Goal: Use online tool/utility: Utilize a website feature to perform a specific function

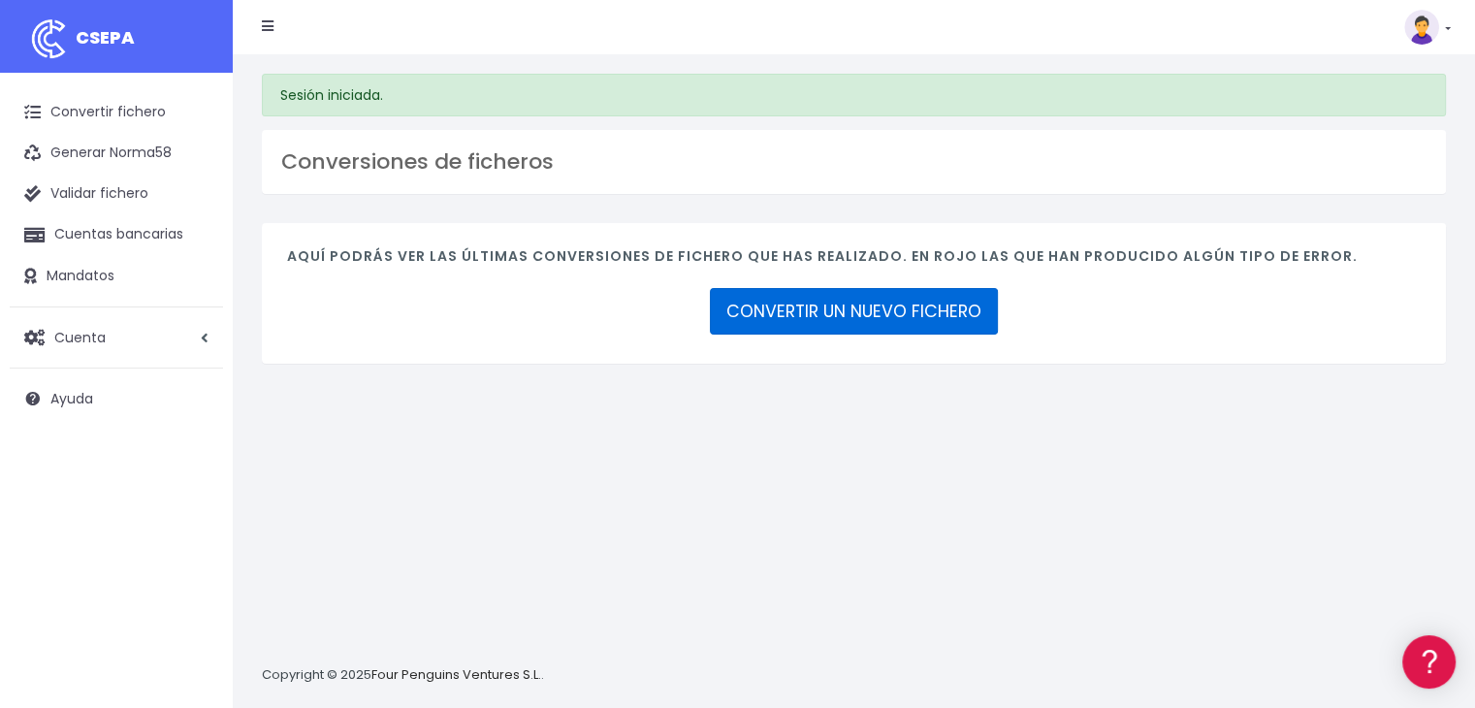
click at [826, 311] on link "CONVERTIR UN NUEVO FICHERO" at bounding box center [854, 311] width 288 height 47
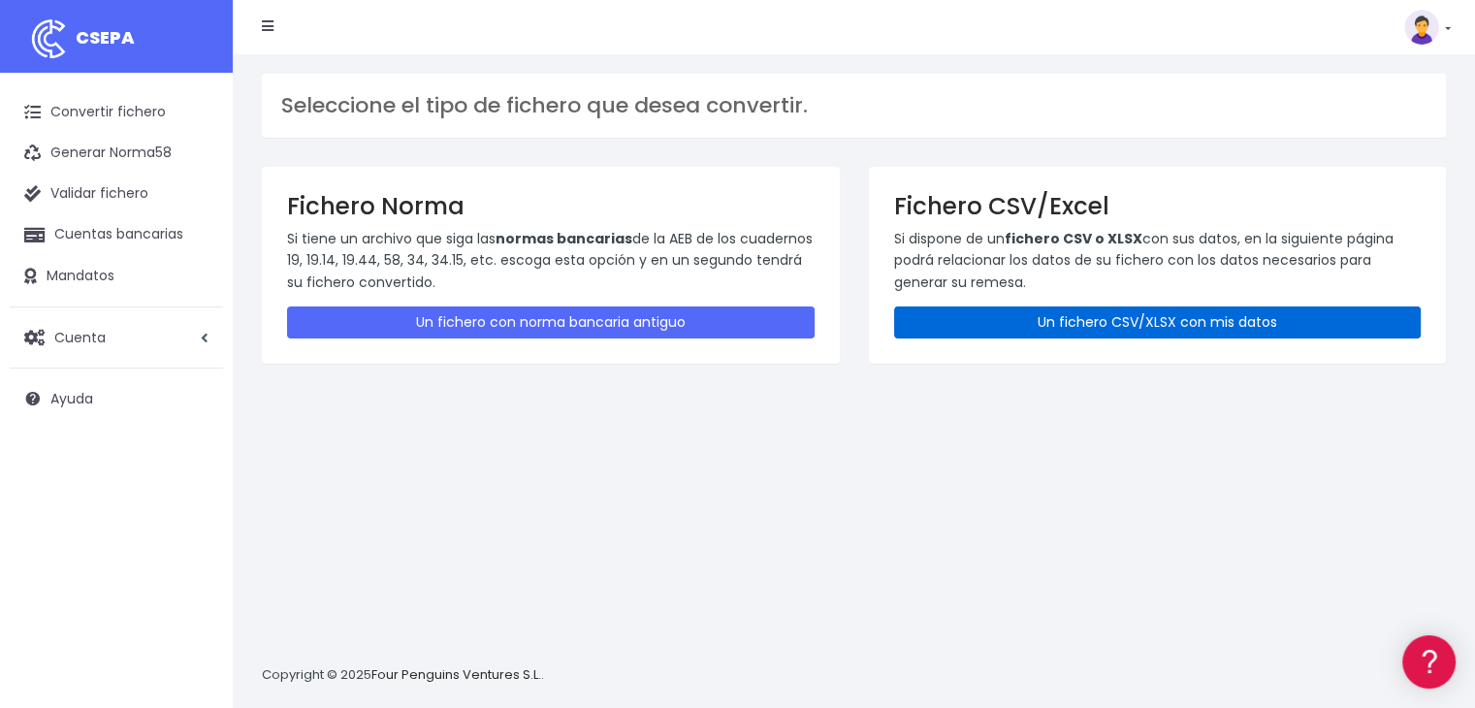
click at [1127, 321] on link "Un fichero CSV/XLSX con mis datos" at bounding box center [1157, 322] width 527 height 32
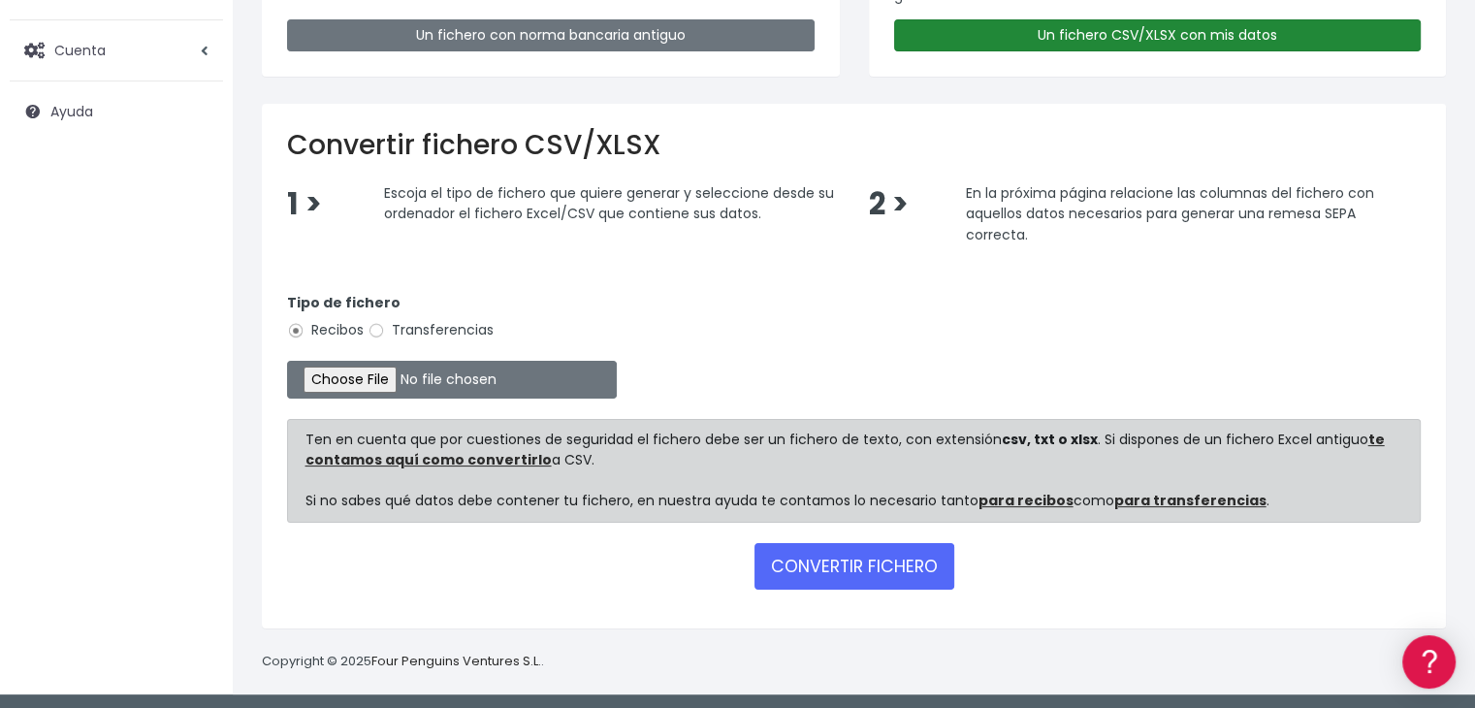
scroll to position [289, 0]
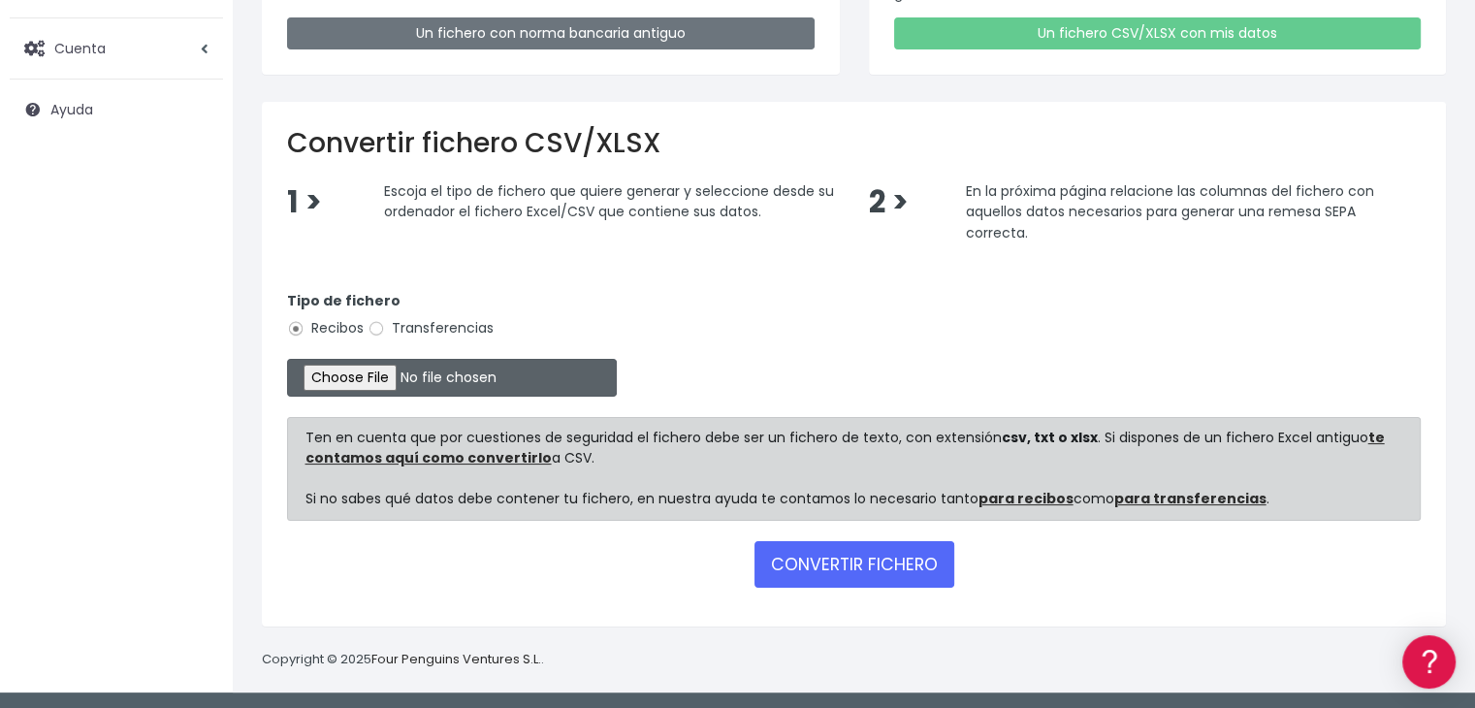
click at [372, 372] on input "file" at bounding box center [452, 378] width 330 height 38
type input "C:\fakepath\Remesa Comungest dia 29-08-25.xlsx"
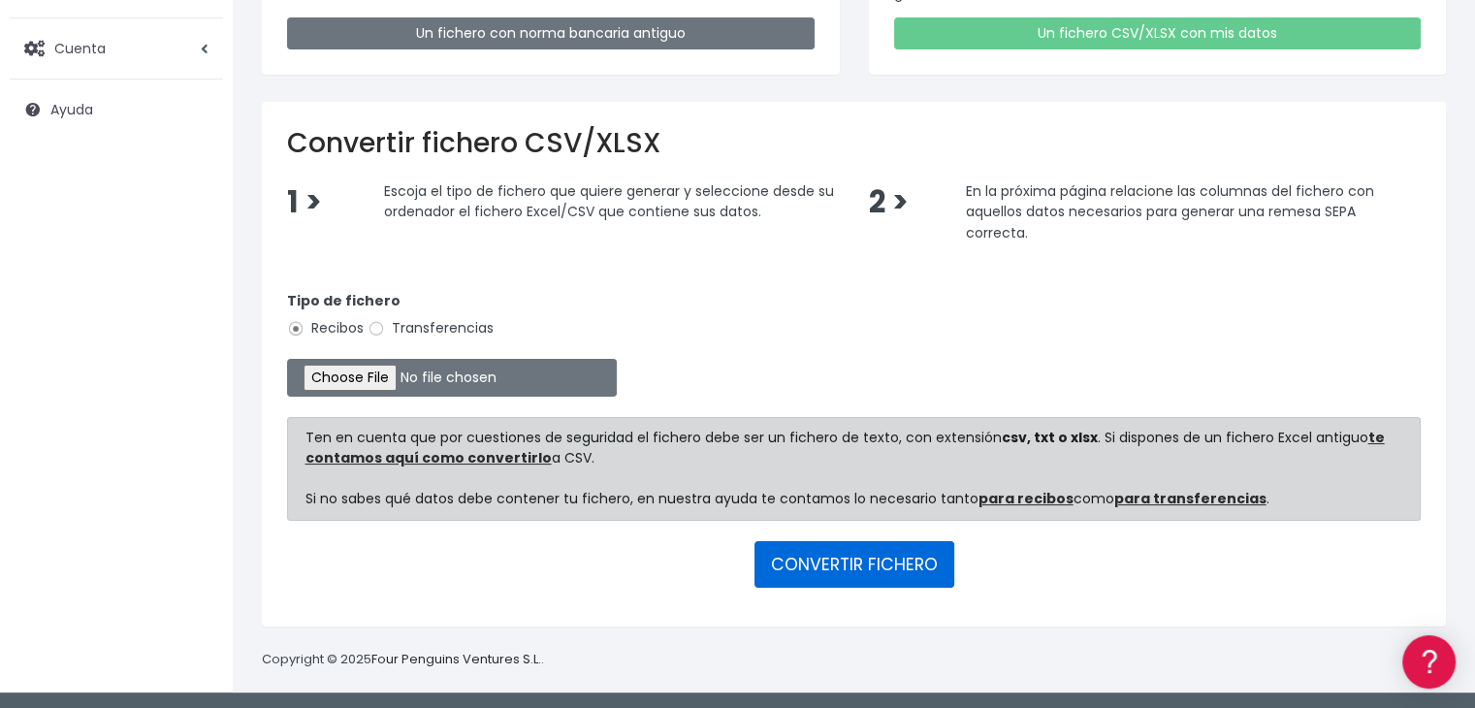
click at [861, 566] on button "CONVERTIR FICHERO" at bounding box center [854, 564] width 200 height 47
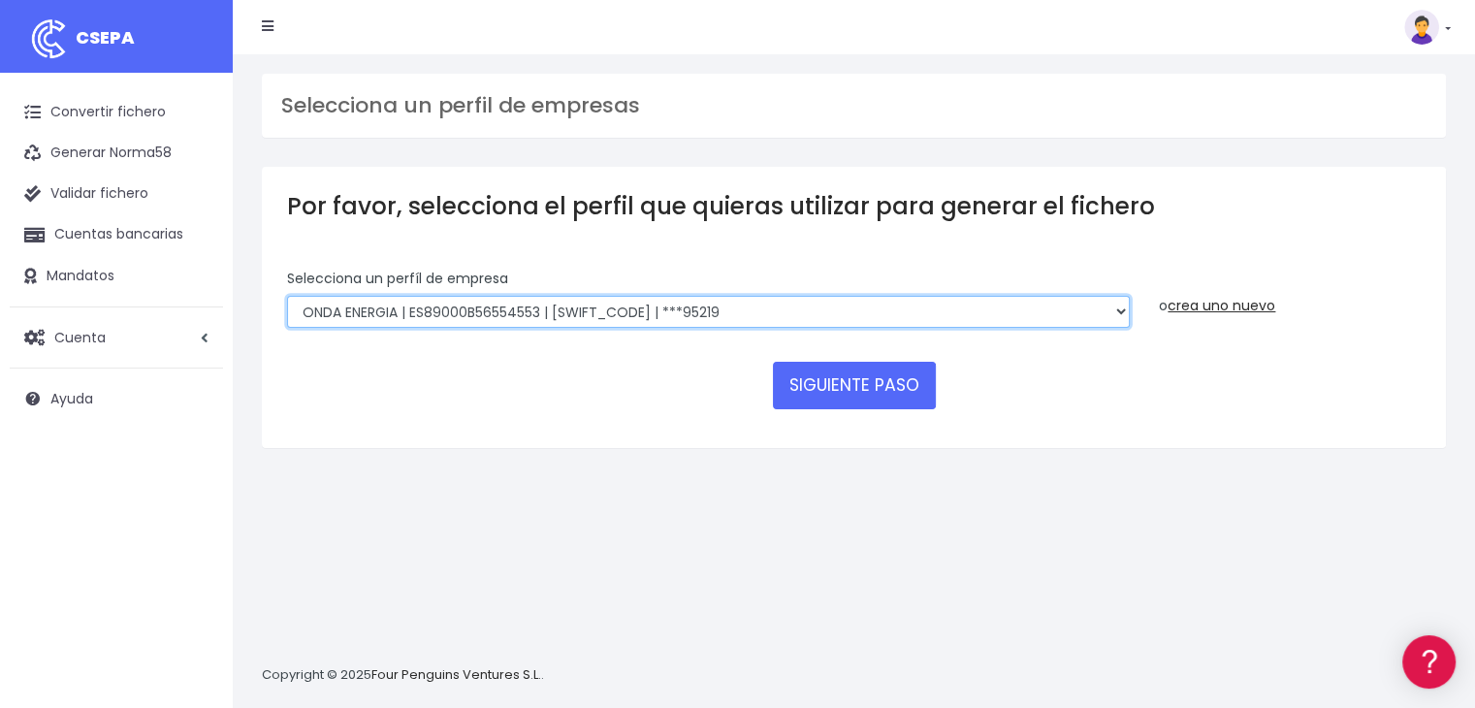
click at [822, 313] on select "ONDA ENERGIA | ES83001B56554553 | [SWIFT_CODE] | ***23827 AICAVE | ES18001B1973…" at bounding box center [708, 312] width 842 height 33
select select "2843"
click at [287, 296] on select "ONDA ENERGIA | ES83001B56554553 | [SWIFT_CODE] | ***23827 AICAVE | ES18001B1973…" at bounding box center [708, 312] width 842 height 33
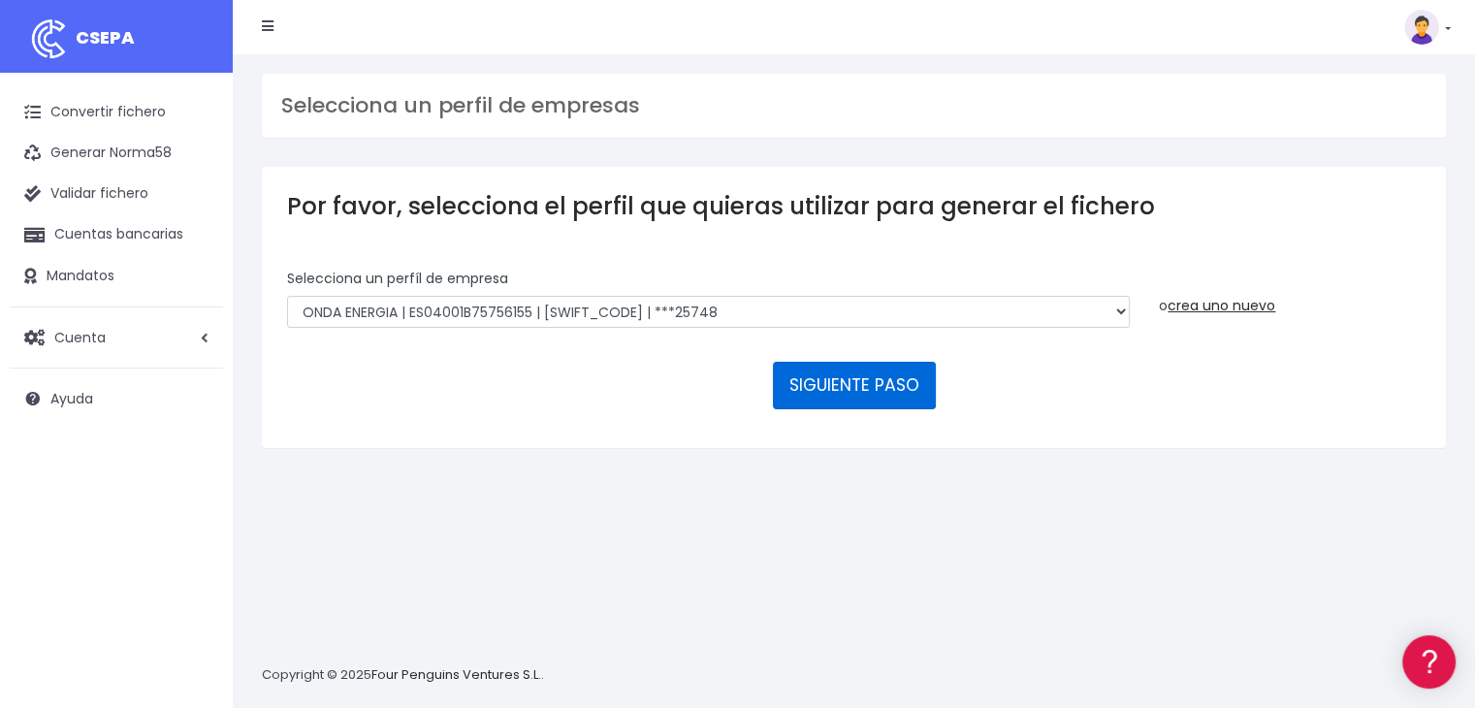
click at [830, 376] on button "SIGUIENTE PASO" at bounding box center [854, 385] width 163 height 47
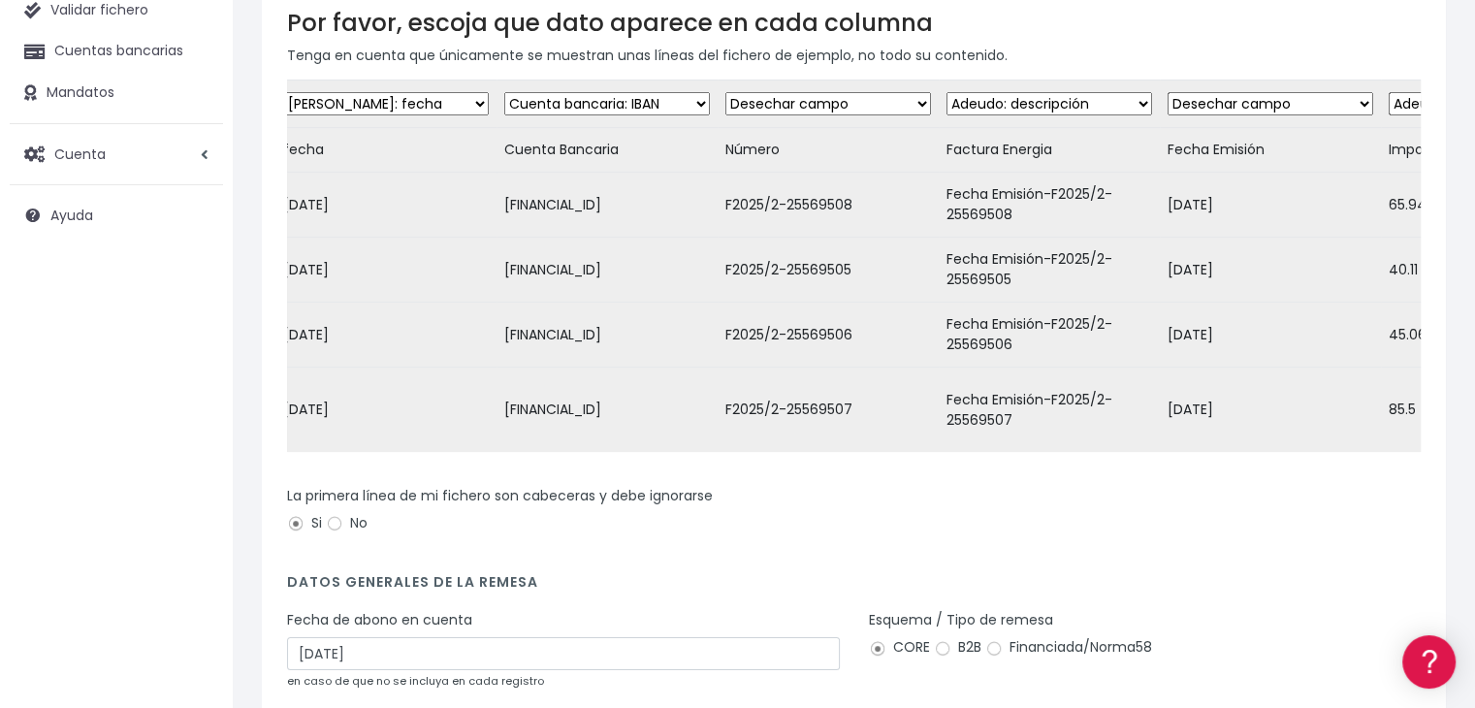
scroll to position [381, 0]
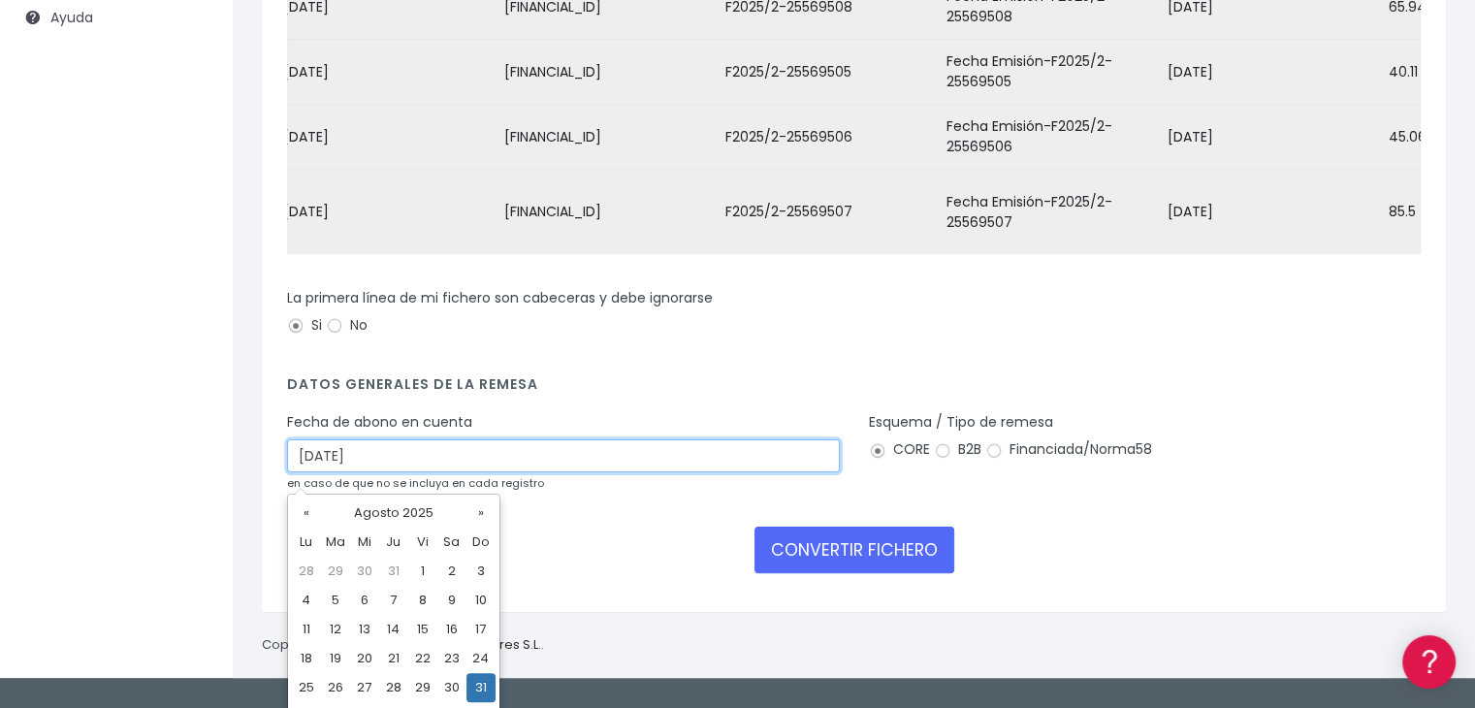
click at [583, 464] on input "31/08/2025" at bounding box center [563, 455] width 553 height 33
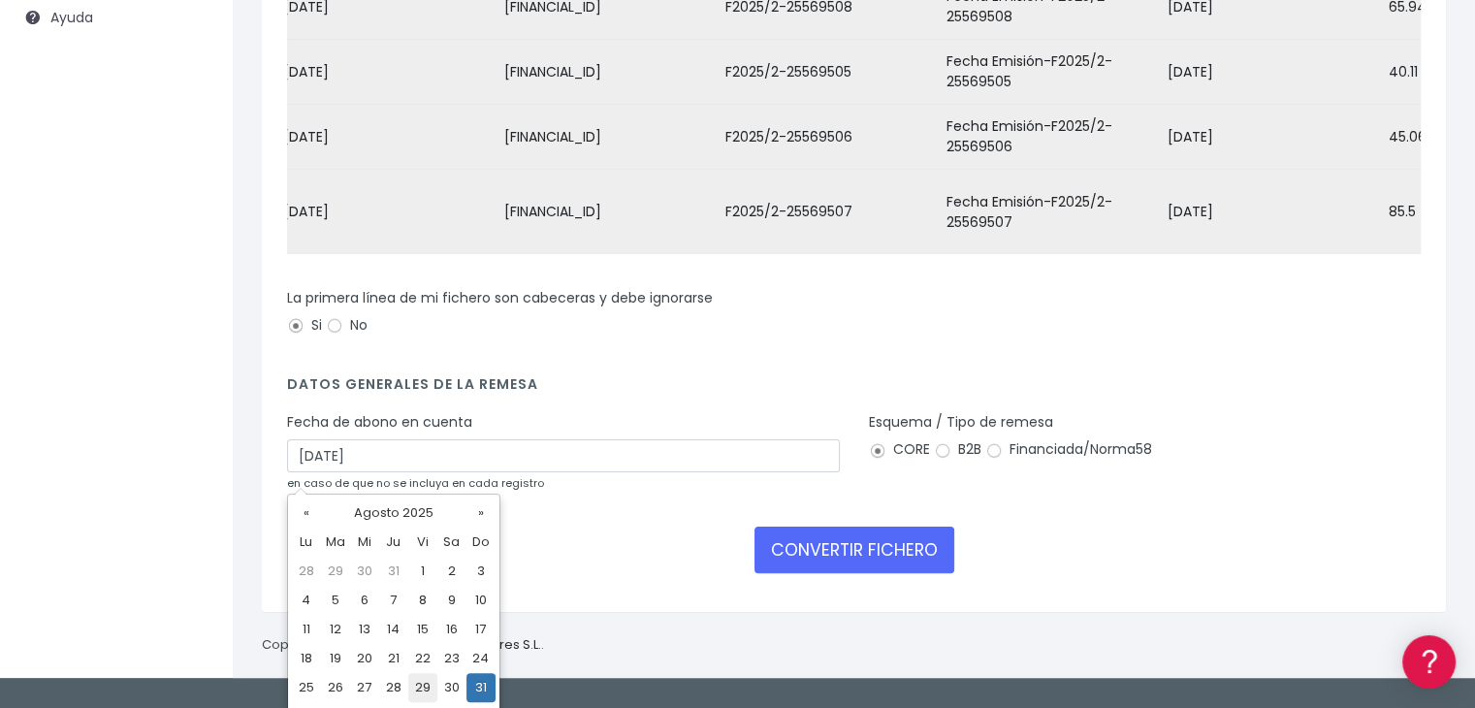
click at [419, 690] on td "29" at bounding box center [422, 687] width 29 height 29
type input "29/08/2025"
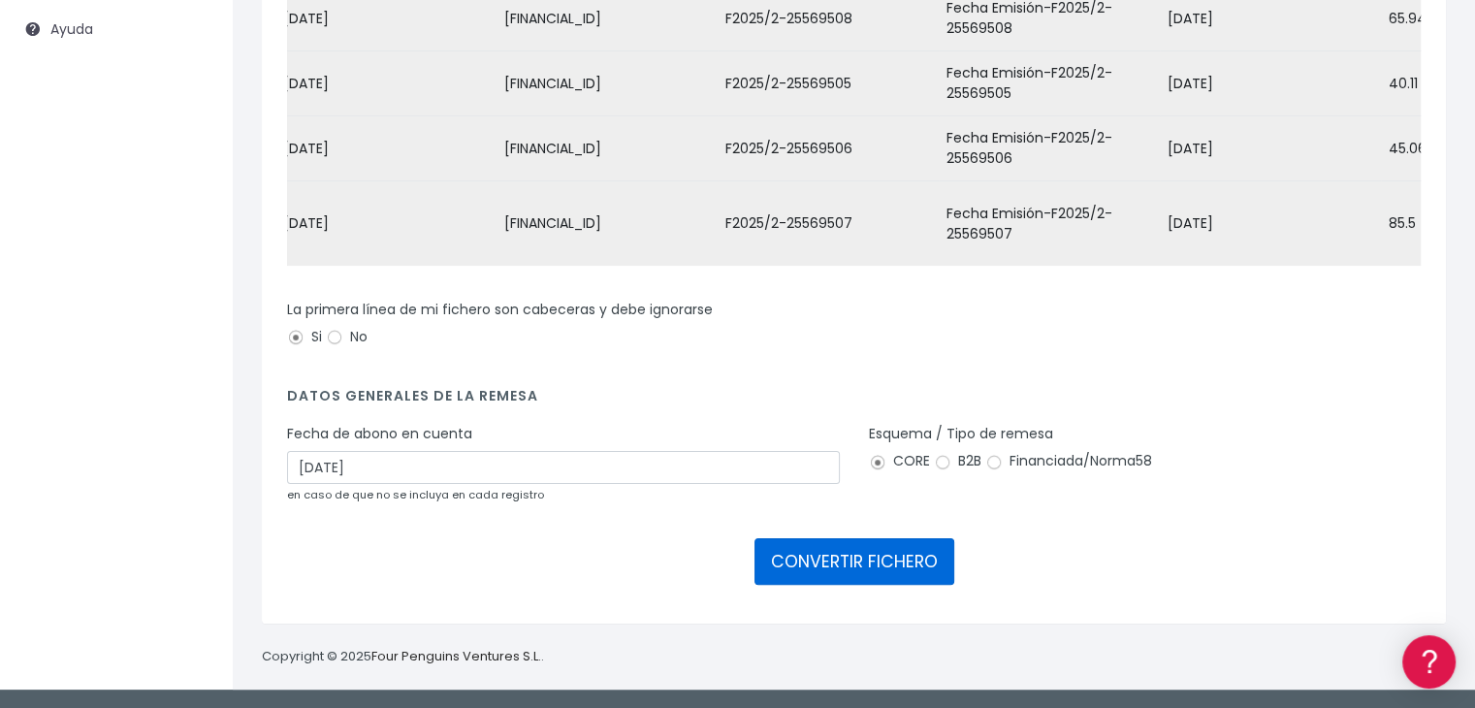
click at [826, 559] on button "CONVERTIR FICHERO" at bounding box center [854, 561] width 200 height 47
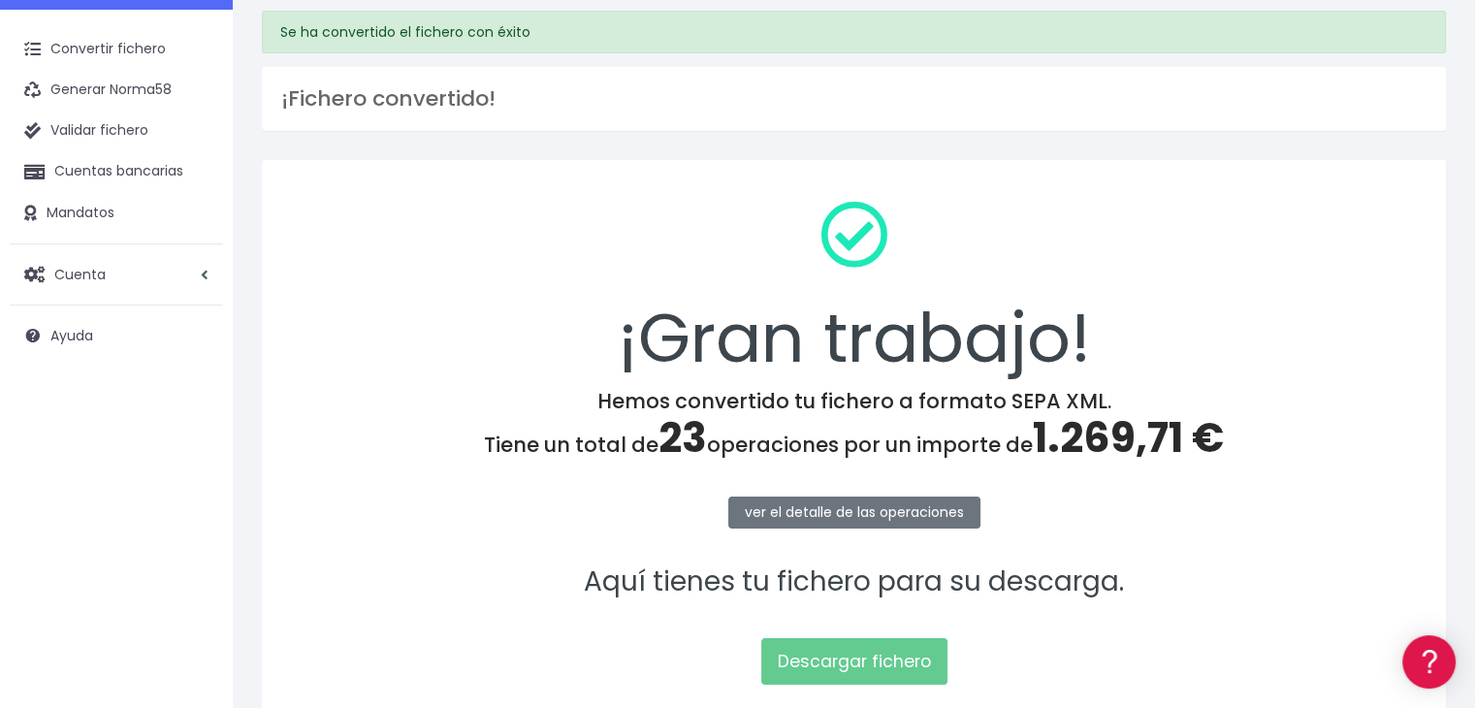
scroll to position [97, 0]
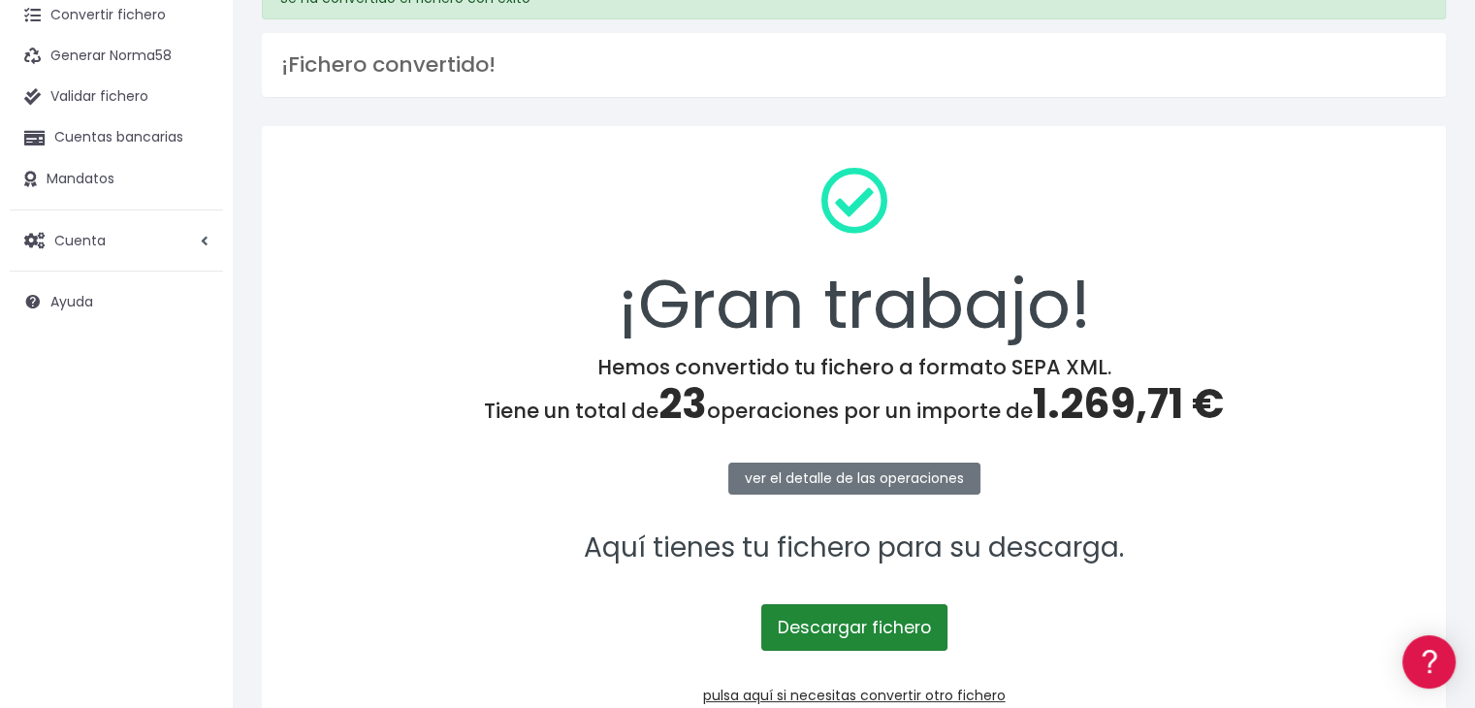
click at [851, 633] on link "Descargar fichero" at bounding box center [854, 627] width 186 height 47
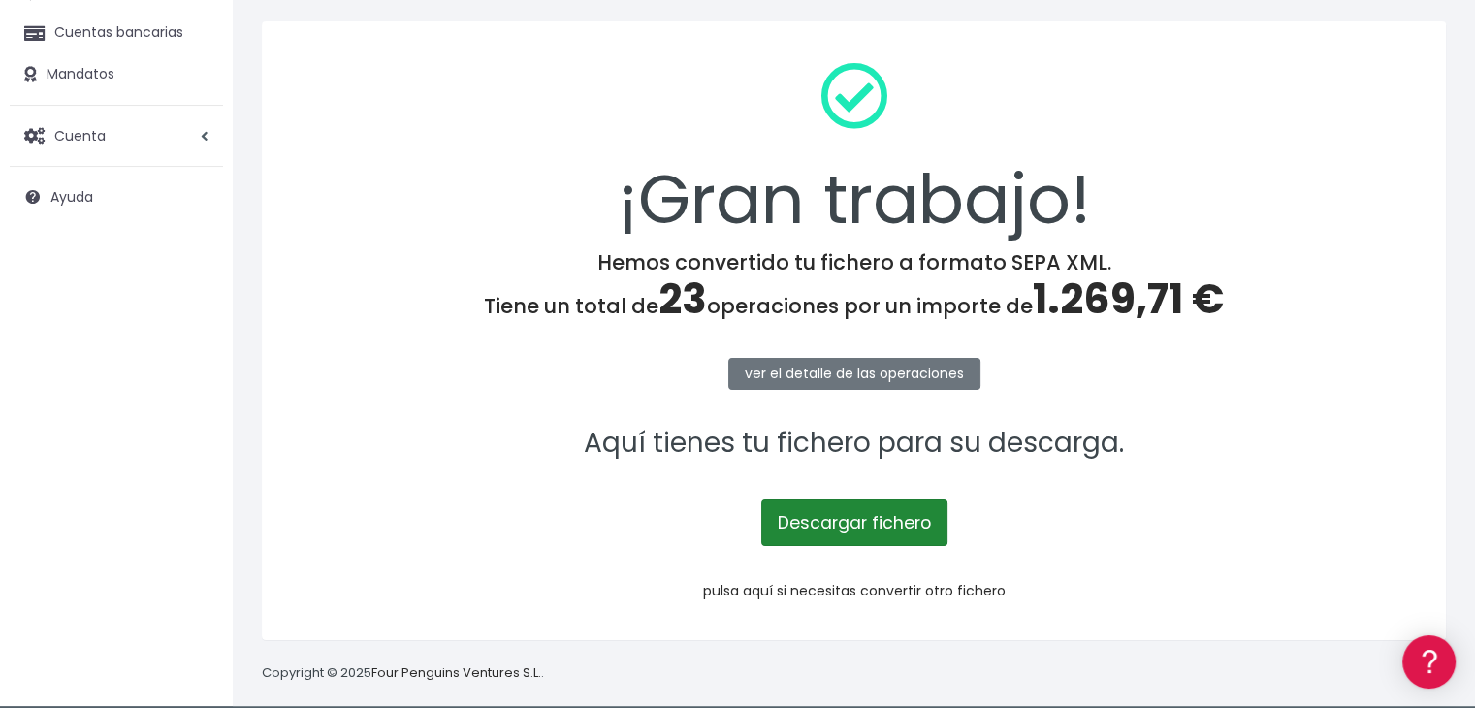
scroll to position [217, 0]
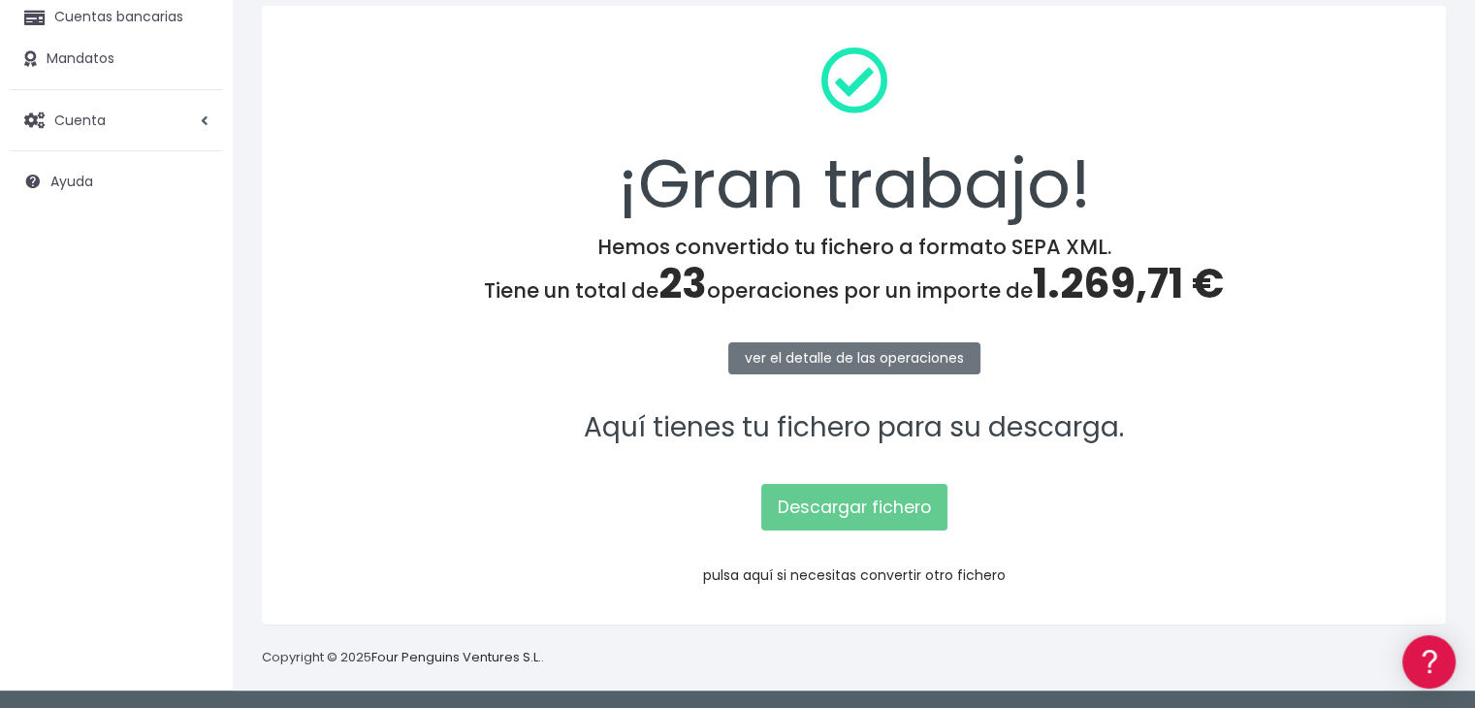
click at [774, 573] on link "pulsa aquí si necesitas convertir otro fichero" at bounding box center [854, 574] width 302 height 19
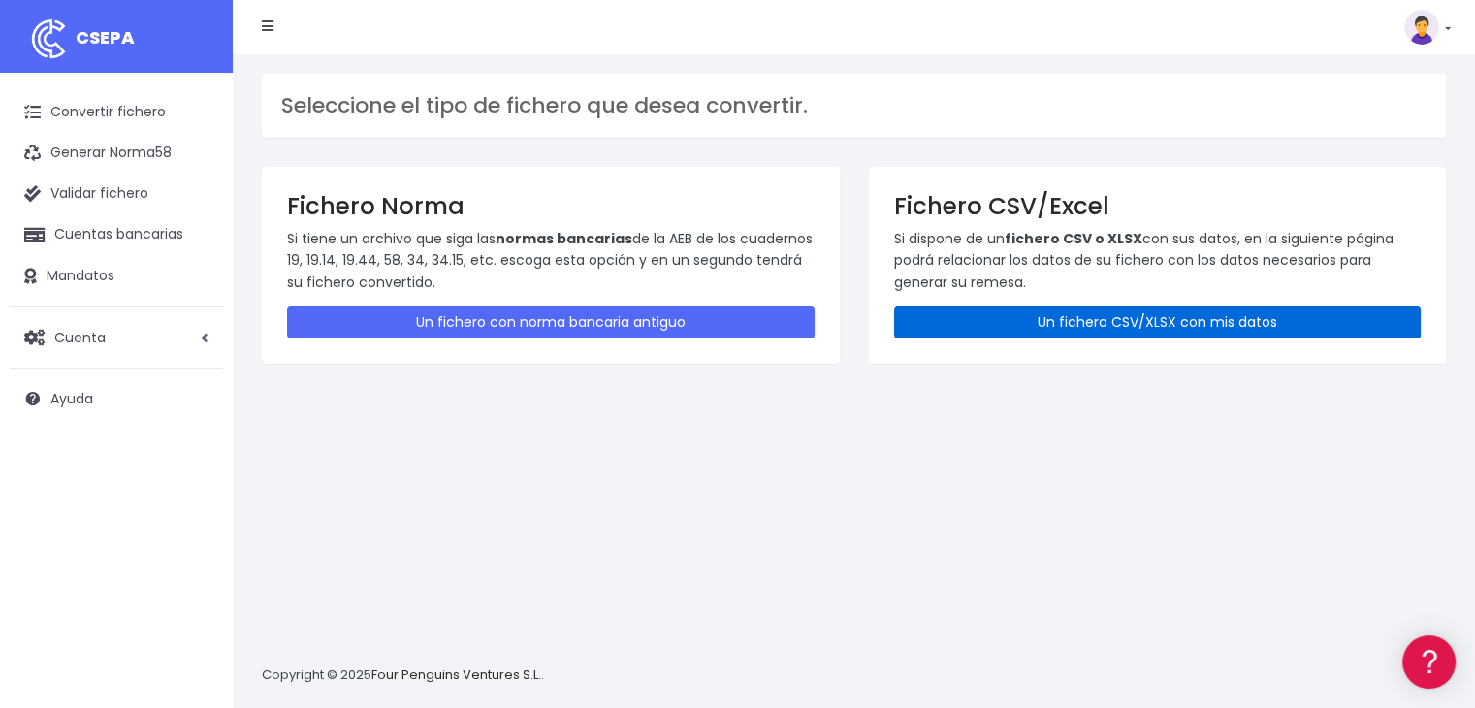
click at [1258, 323] on link "Un fichero CSV/XLSX con mis datos" at bounding box center [1157, 322] width 527 height 32
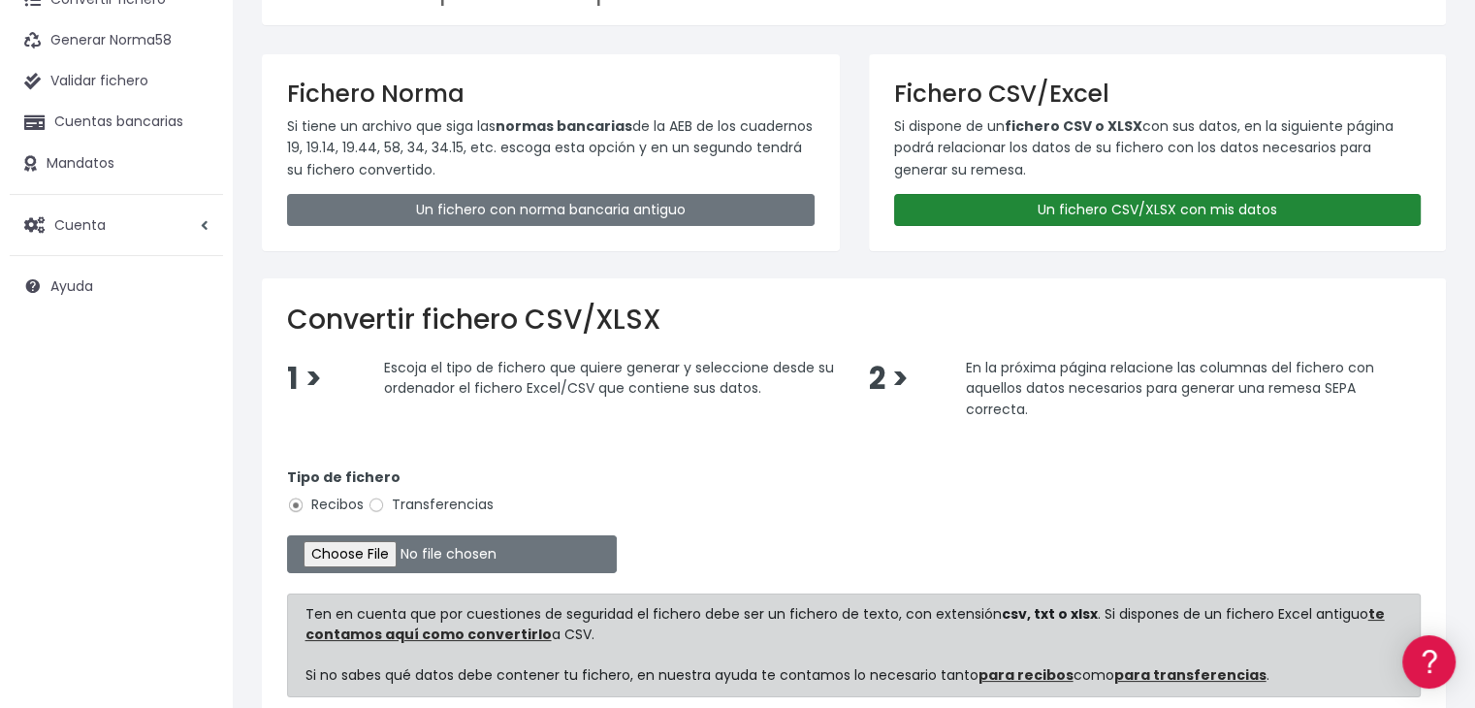
scroll to position [194, 0]
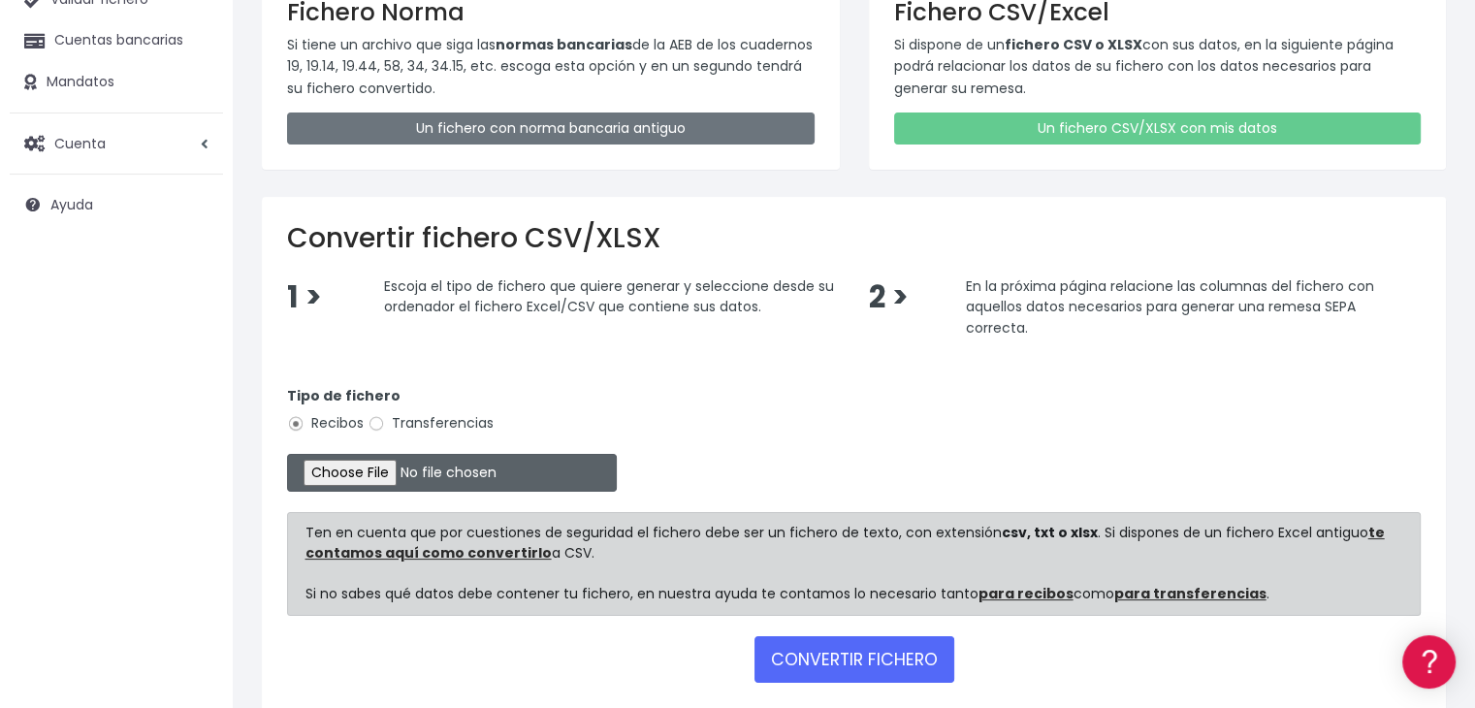
click at [336, 470] on input "file" at bounding box center [452, 473] width 330 height 38
type input "C:\fakepath\Remesa Gestion dia [DATE] .xlsx"
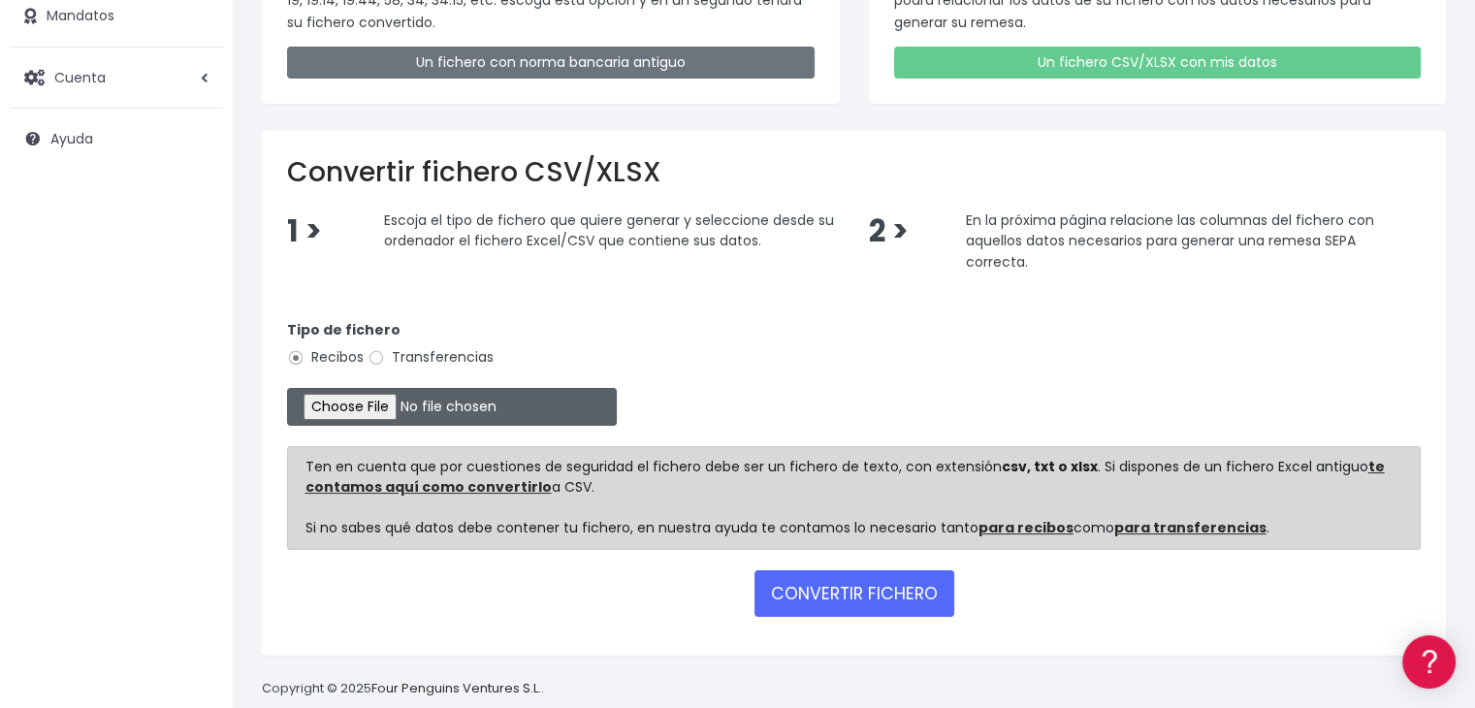
scroll to position [289, 0]
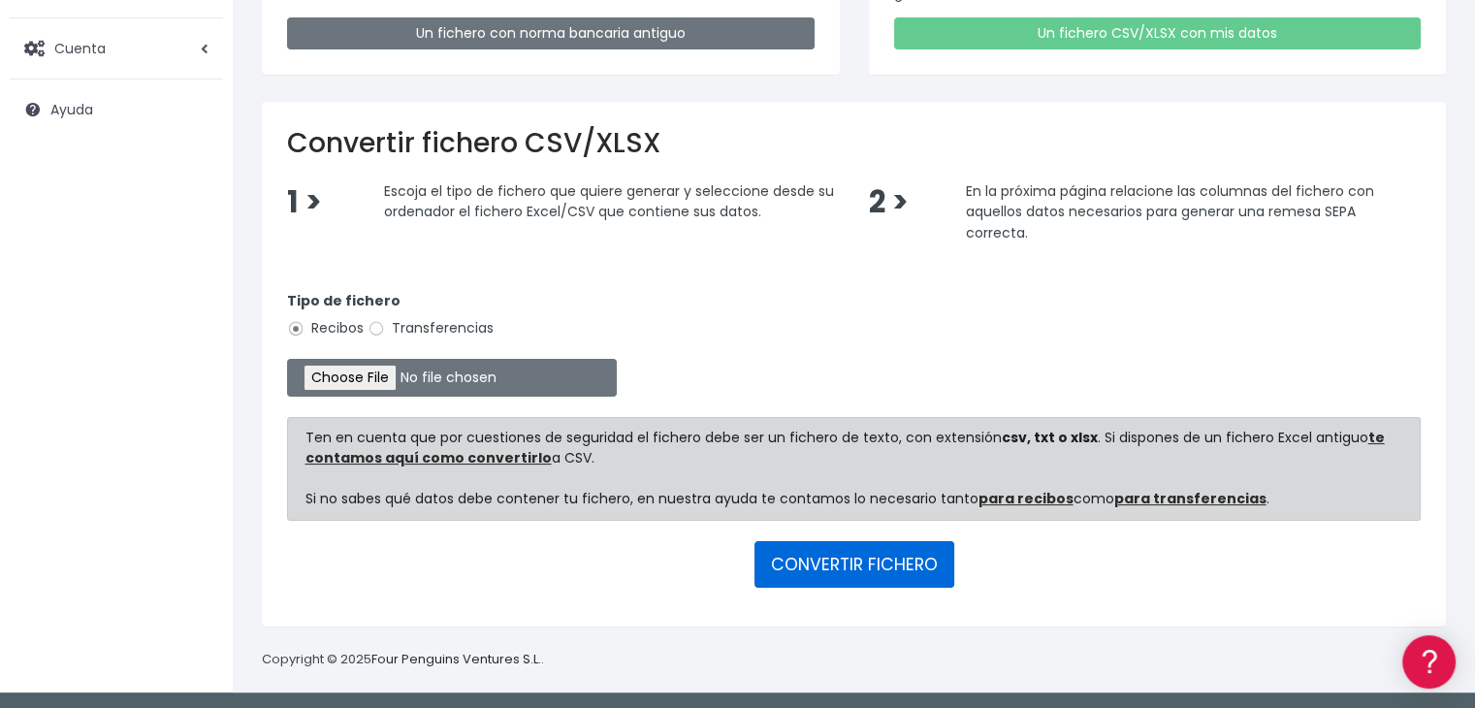
click at [834, 563] on button "CONVERTIR FICHERO" at bounding box center [854, 564] width 200 height 47
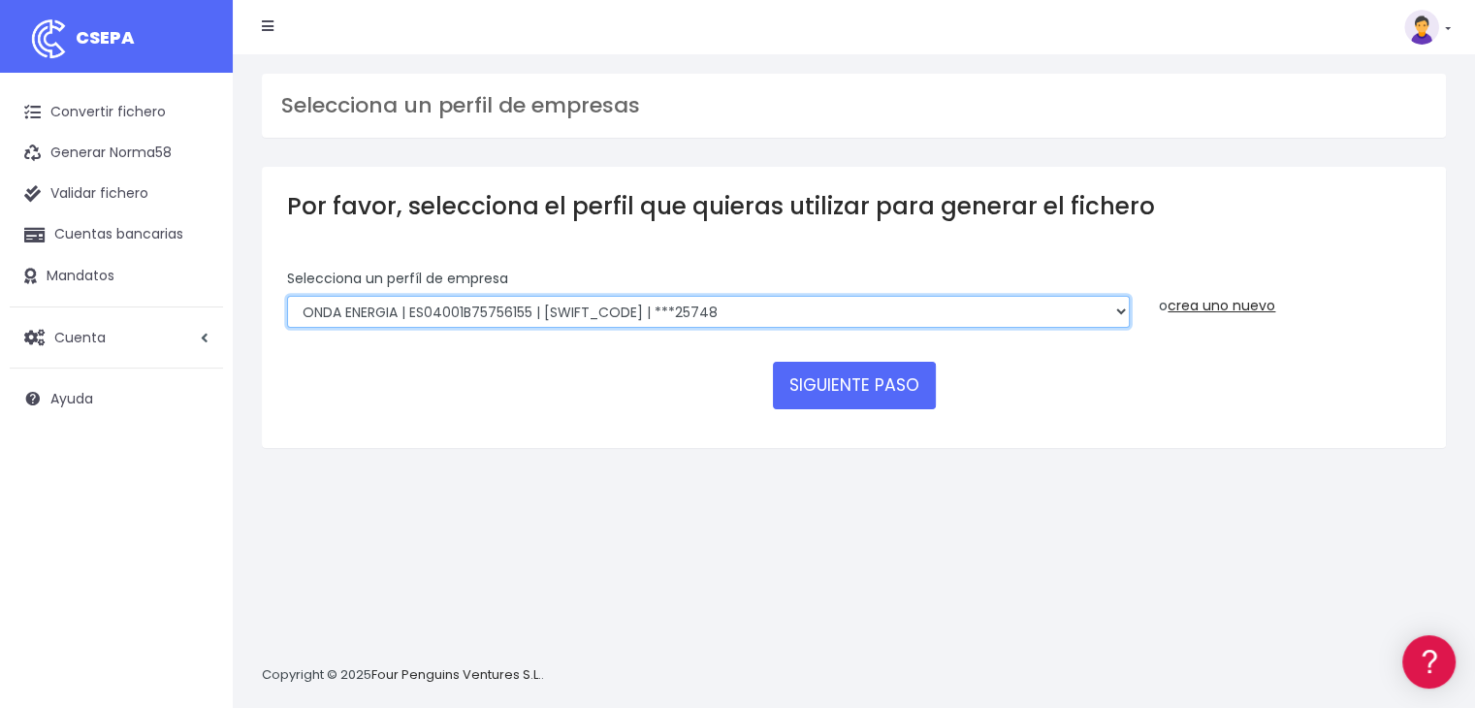
click at [729, 310] on select "ONDA ENERGIA | ES83001B56554553 | CCRIES2AXXX | ***23827 AICAVE | ES18001B19731…" at bounding box center [708, 312] width 842 height 33
select select "2848"
click at [287, 296] on select "ONDA ENERGIA | ES83001B56554553 | CCRIES2AXXX | ***23827 AICAVE | ES18001B19731…" at bounding box center [708, 312] width 842 height 33
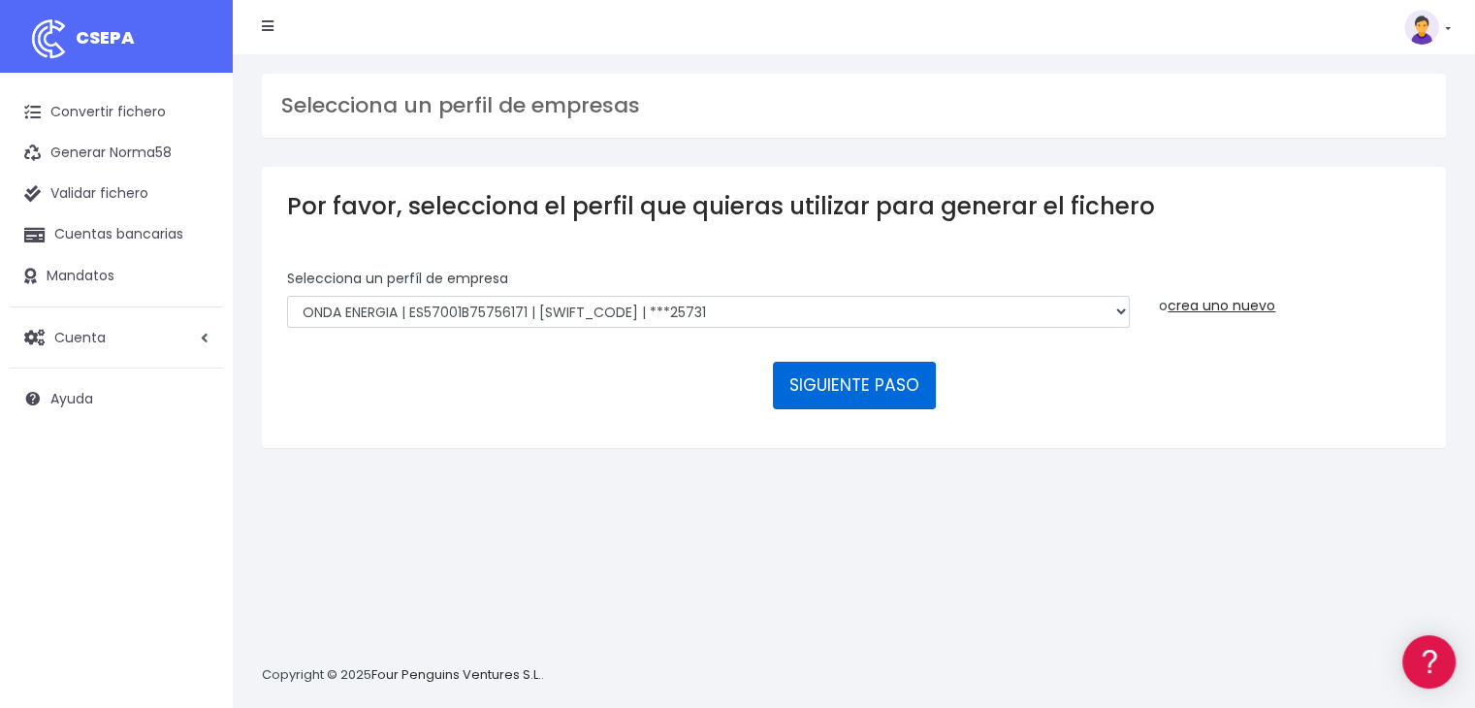
click at [848, 398] on button "SIGUIENTE PASO" at bounding box center [854, 385] width 163 height 47
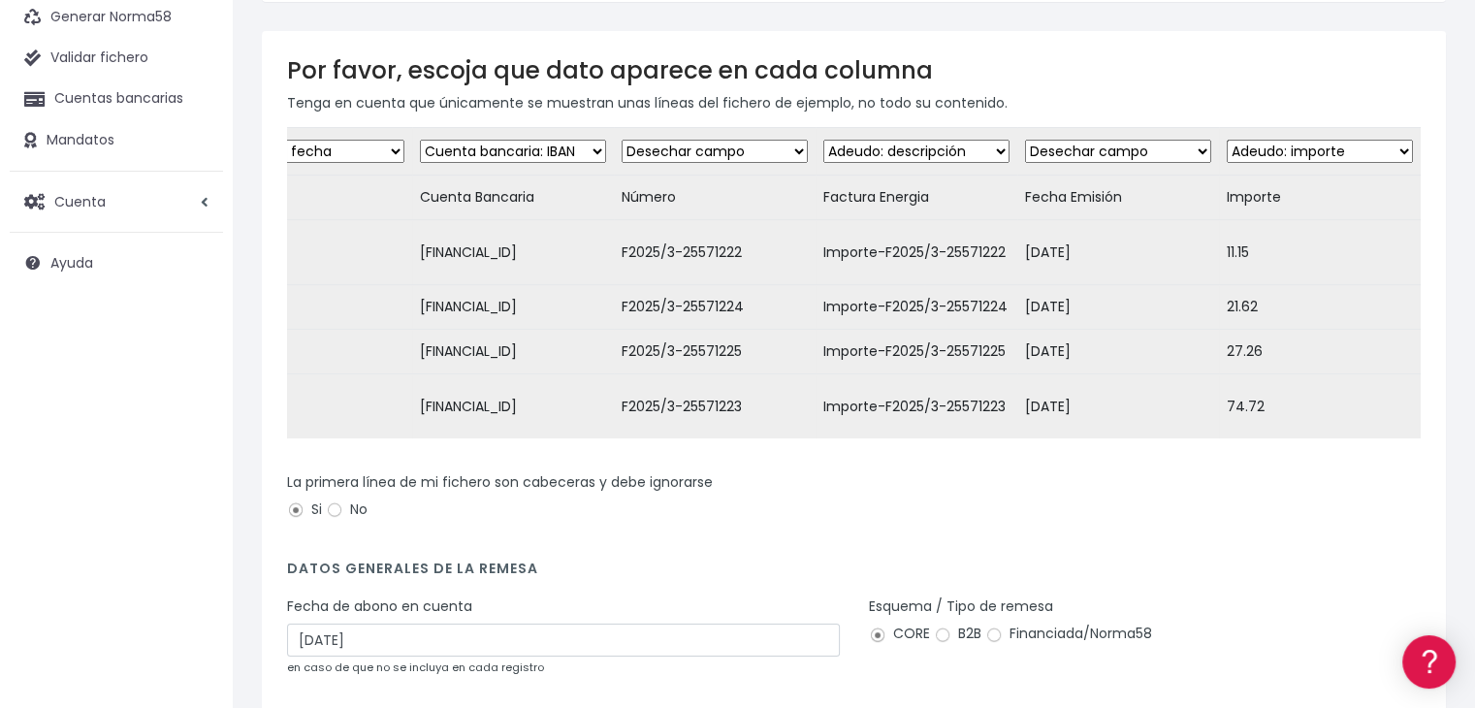
scroll to position [320, 0]
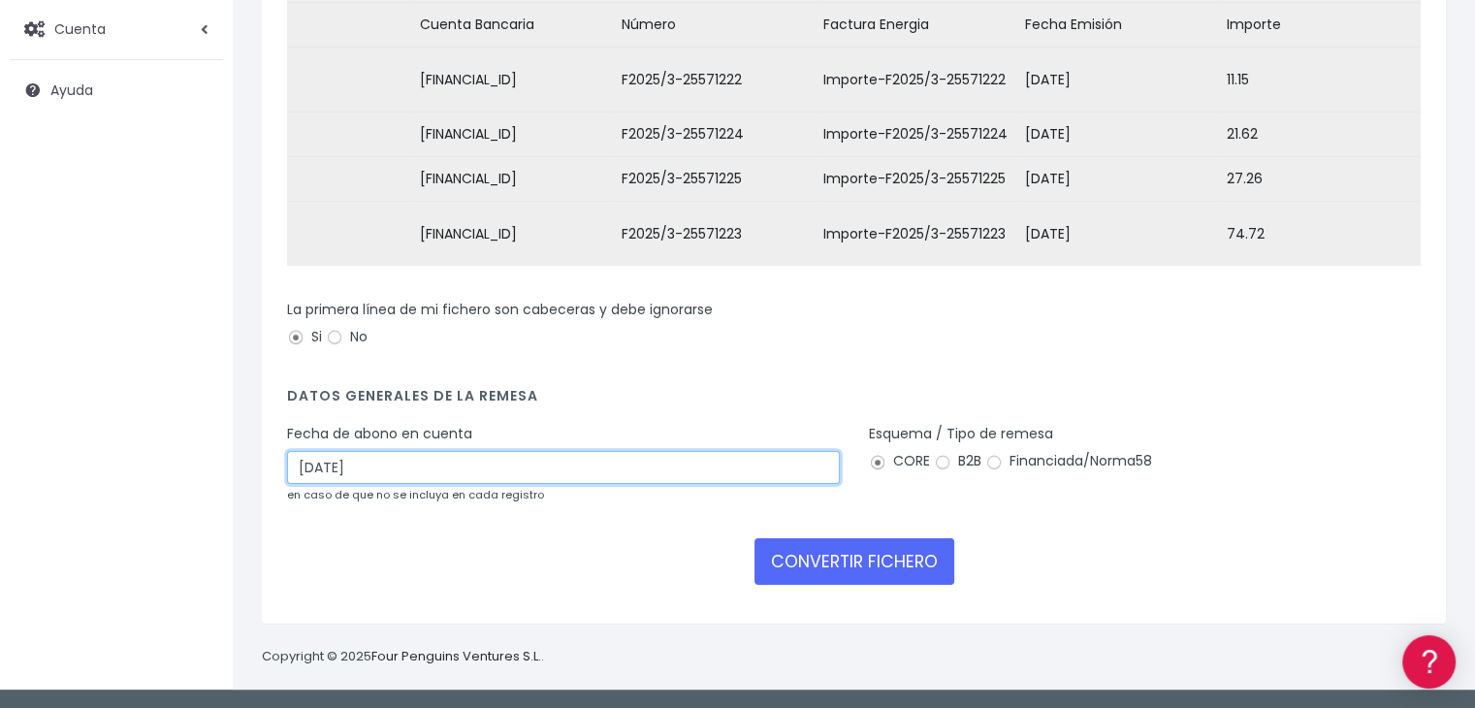
click at [683, 460] on input "31/08/2025" at bounding box center [563, 467] width 553 height 33
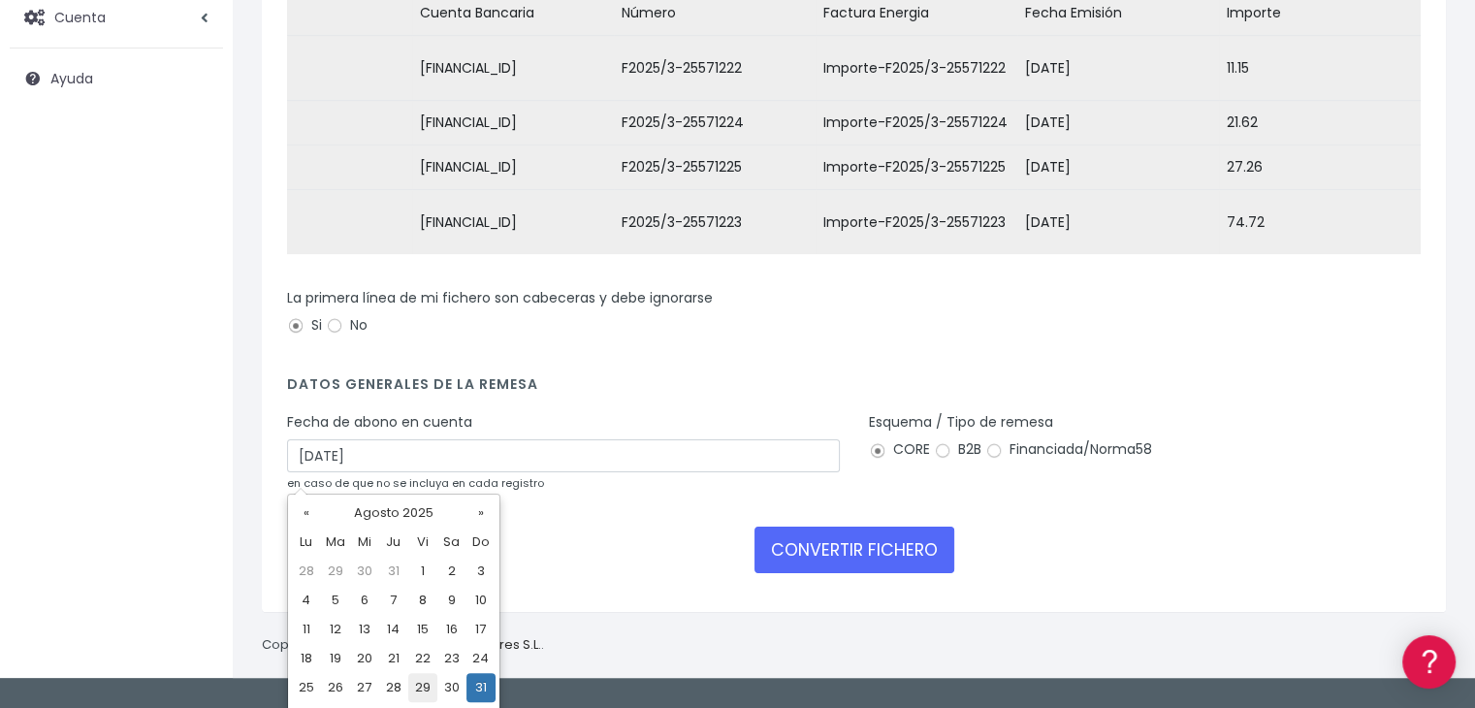
click at [427, 687] on td "29" at bounding box center [422, 687] width 29 height 29
type input "29/08/2025"
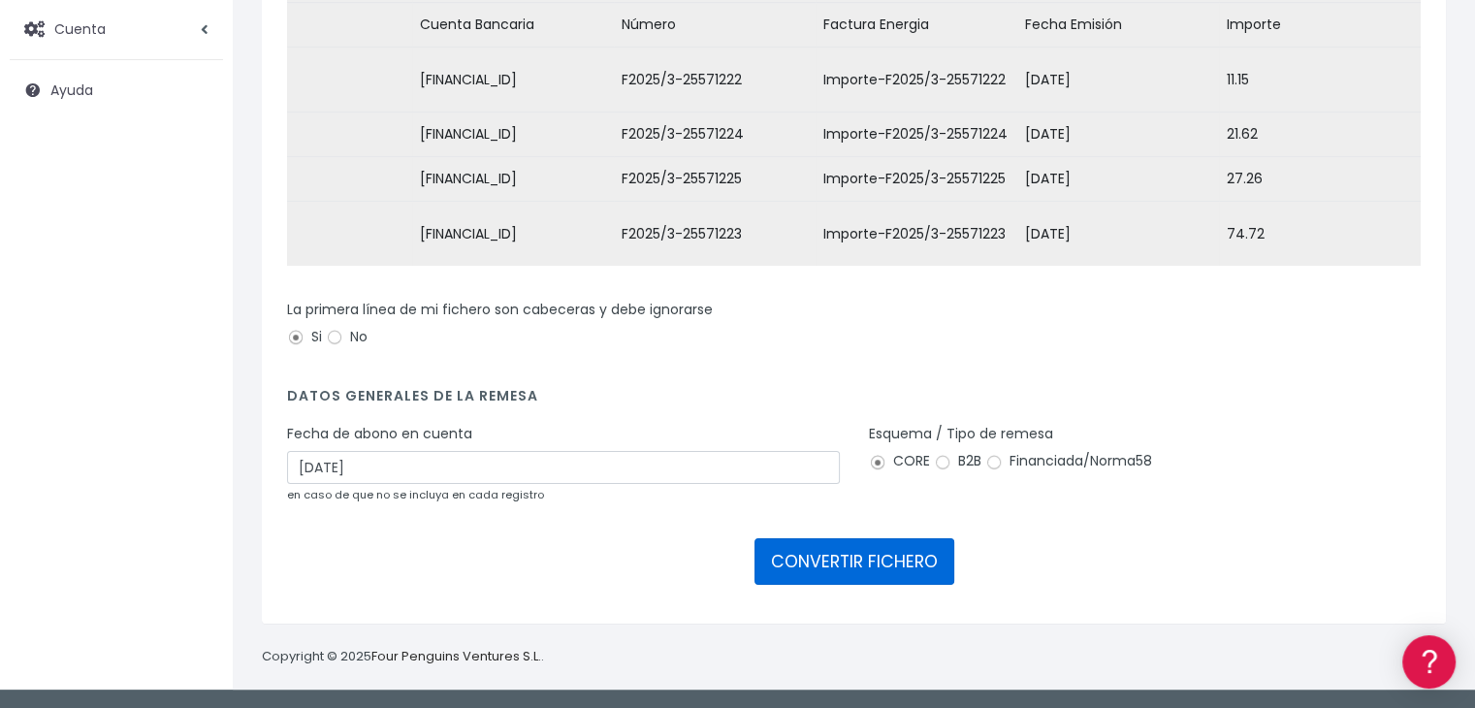
click at [904, 559] on button "CONVERTIR FICHERO" at bounding box center [854, 561] width 200 height 47
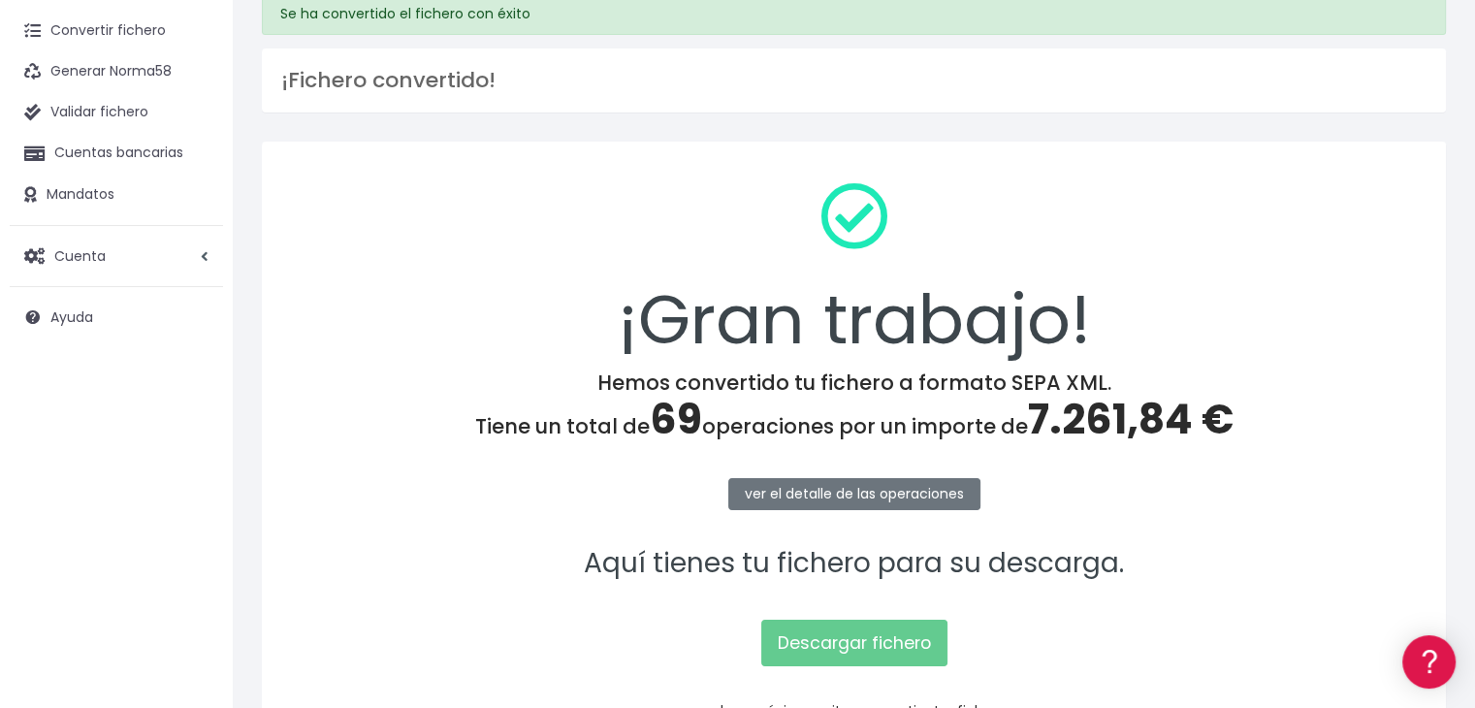
scroll to position [217, 0]
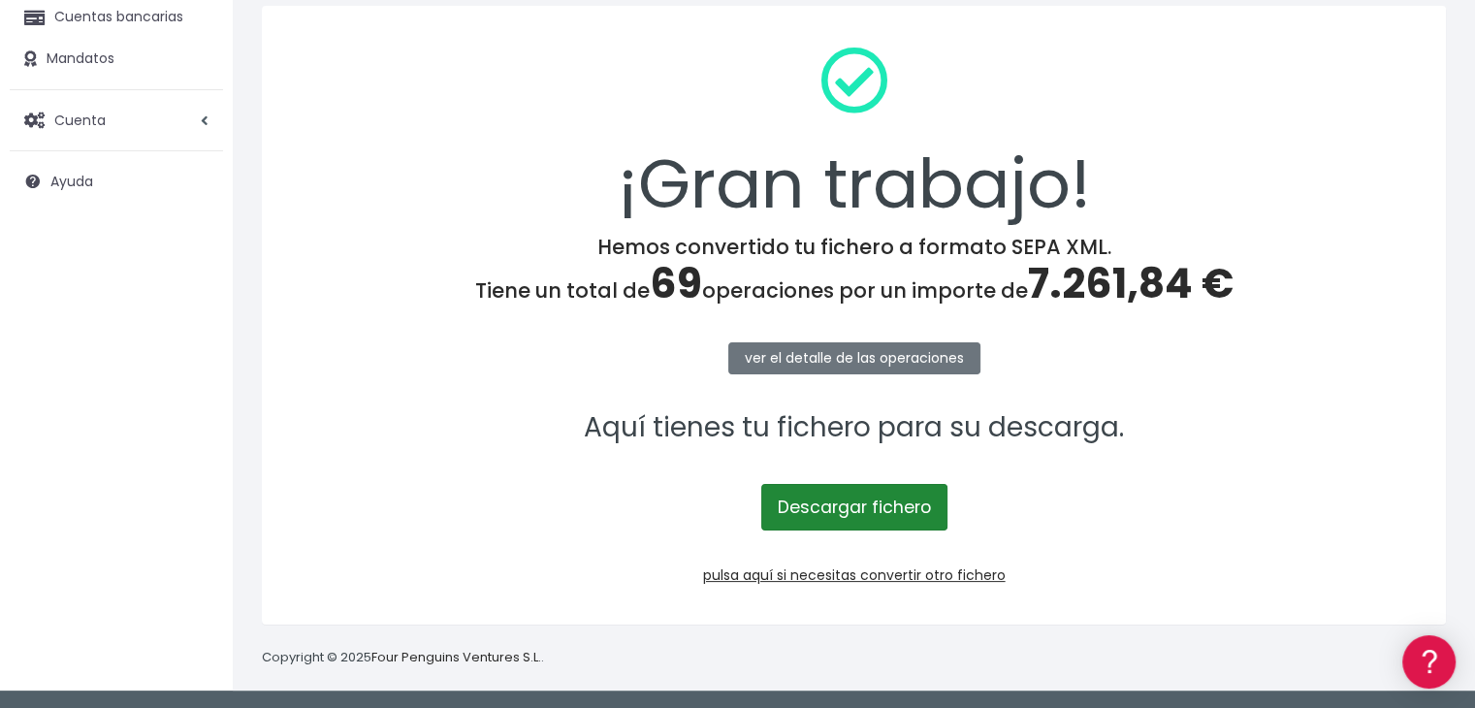
click at [841, 504] on link "Descargar fichero" at bounding box center [854, 507] width 186 height 47
click at [887, 501] on link "Descargar fichero" at bounding box center [854, 507] width 186 height 47
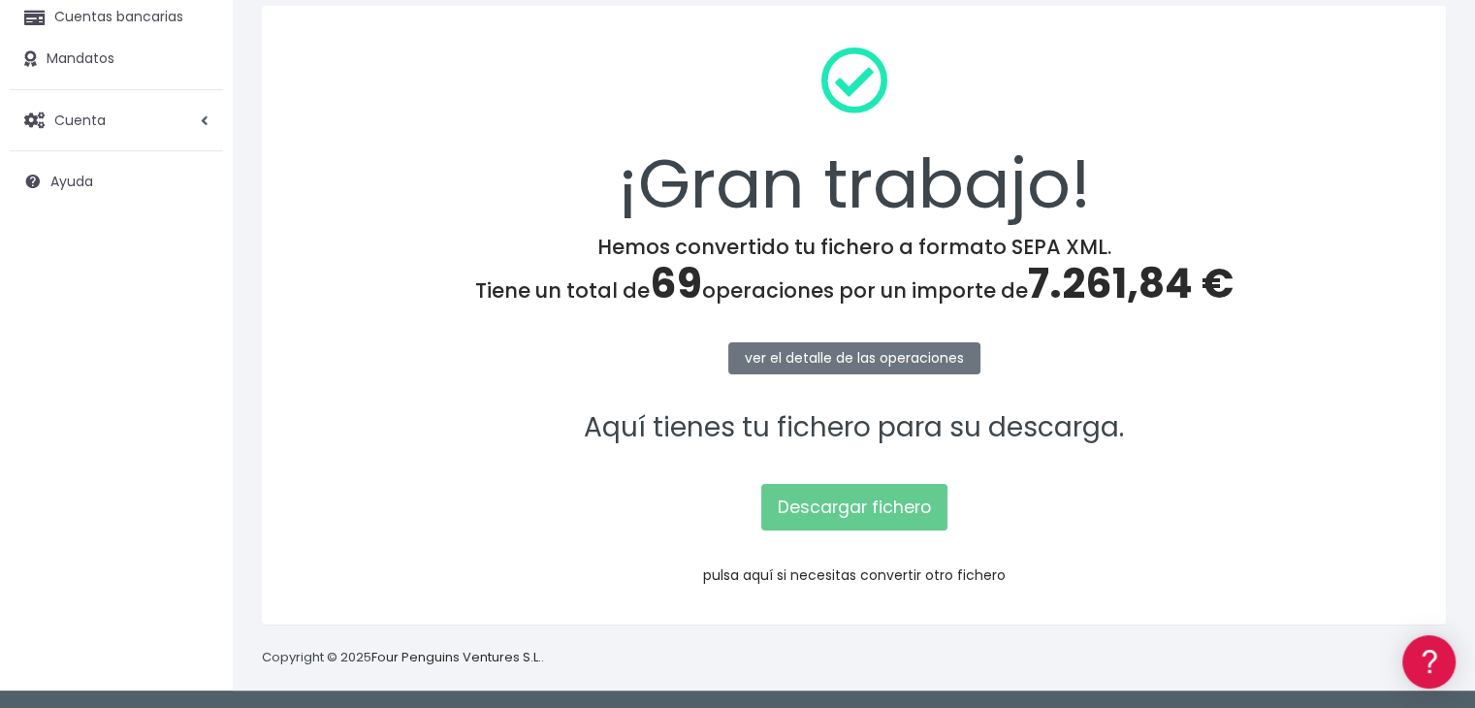
click at [854, 573] on link "pulsa aquí si necesitas convertir otro fichero" at bounding box center [854, 574] width 302 height 19
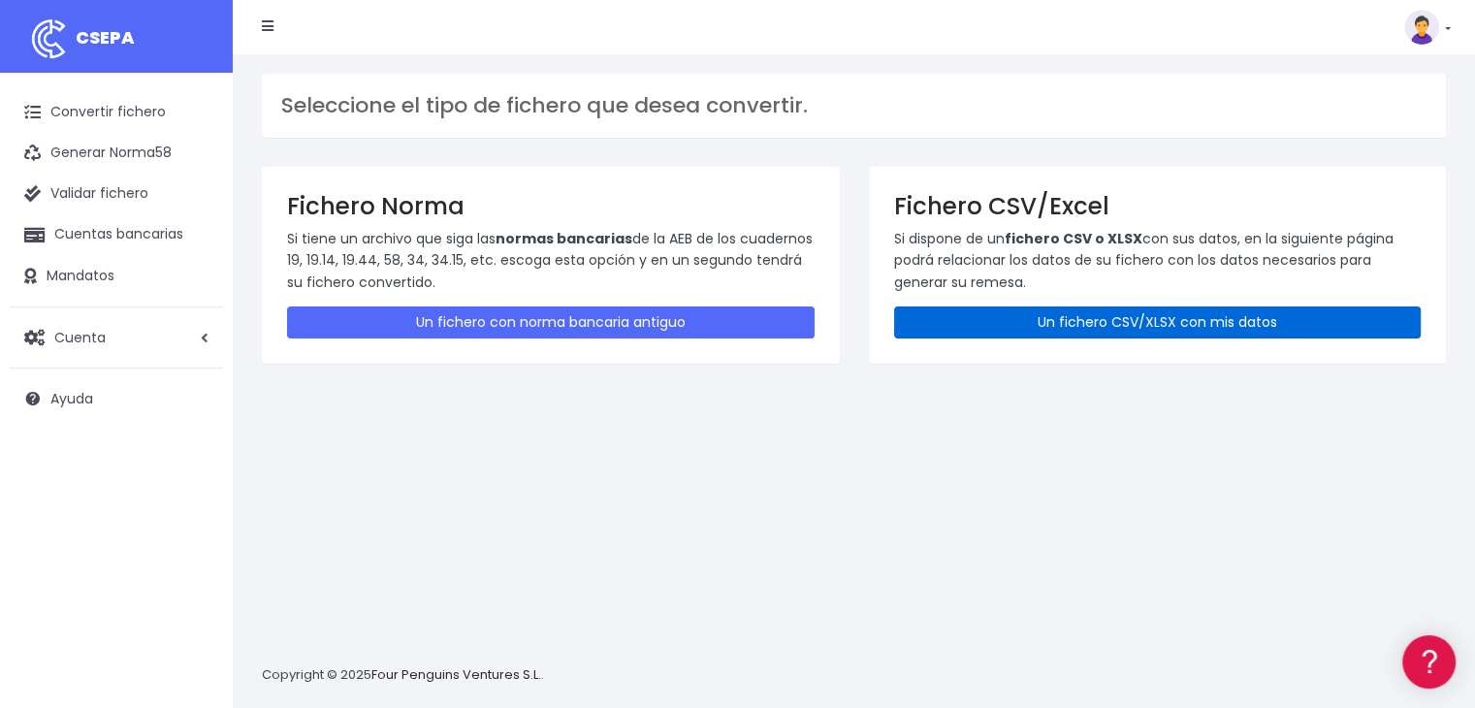
click at [1095, 318] on link "Un fichero CSV/XLSX con mis datos" at bounding box center [1157, 322] width 527 height 32
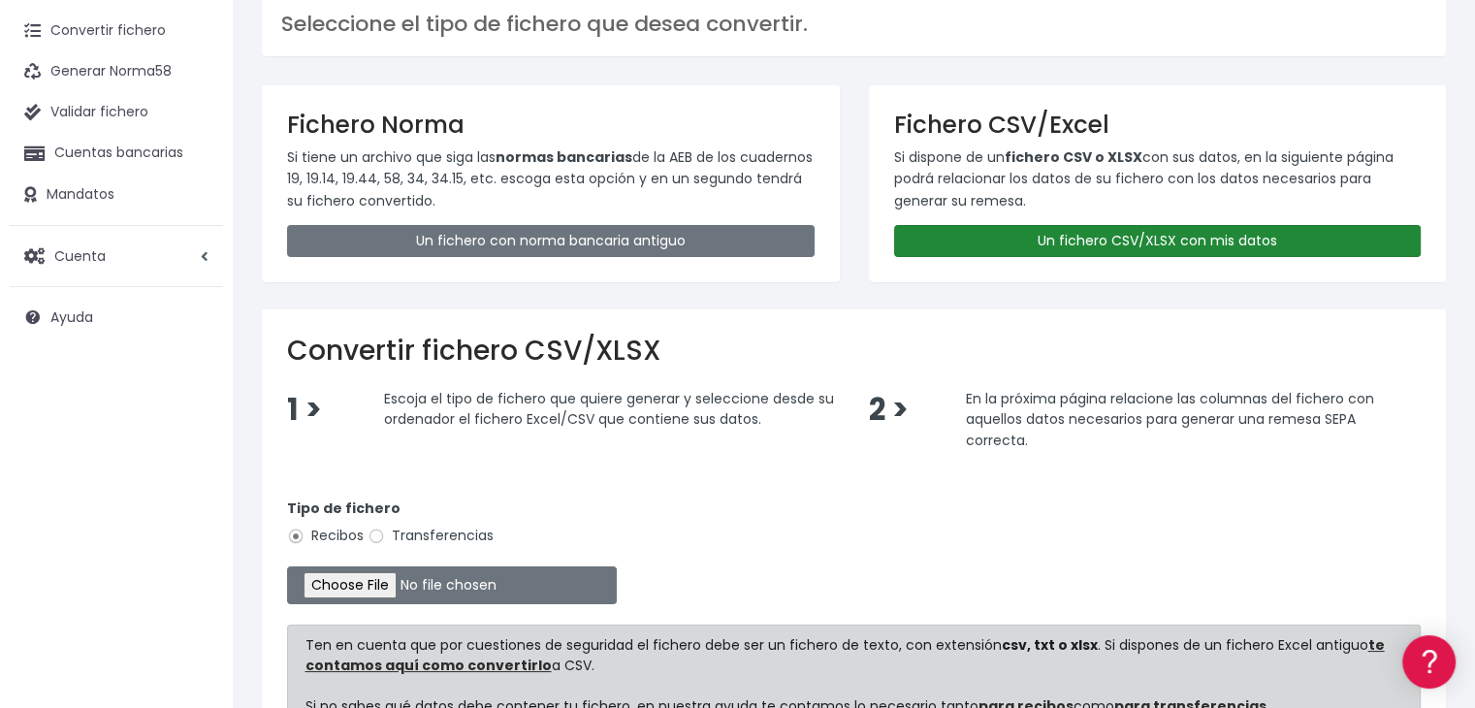
scroll to position [194, 0]
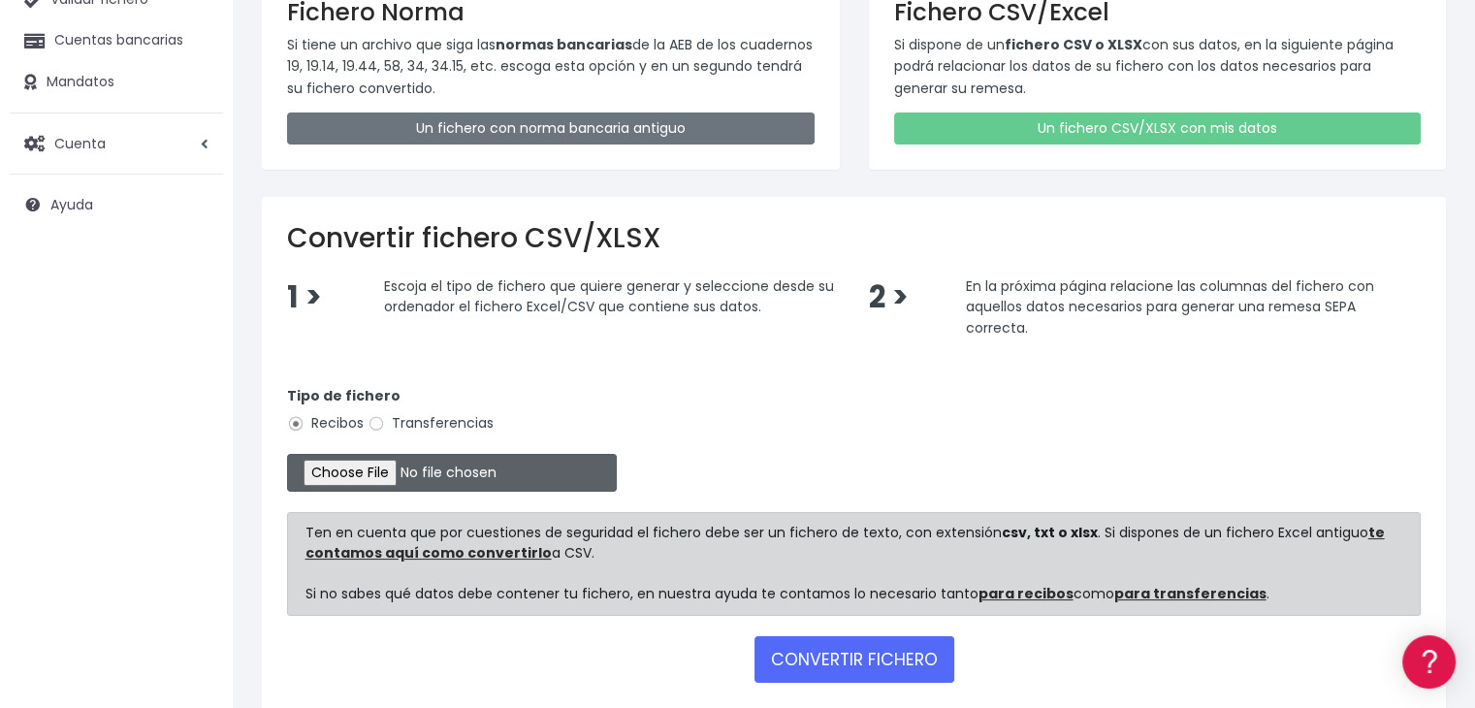
click at [387, 475] on input "file" at bounding box center [452, 473] width 330 height 38
type input "C:\fakepath\Remesa Jocarfe dia 29-08-25.xlsx"
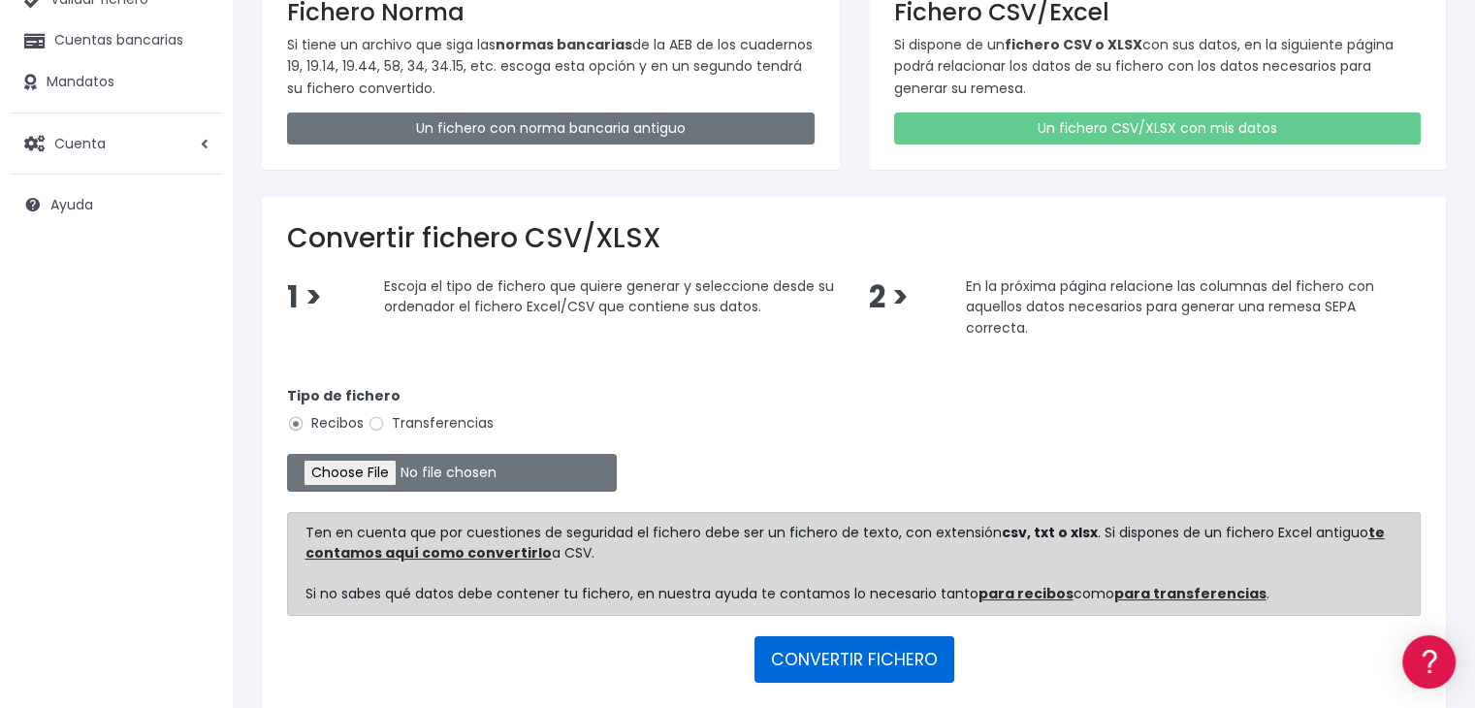
click at [883, 658] on button "CONVERTIR FICHERO" at bounding box center [854, 659] width 200 height 47
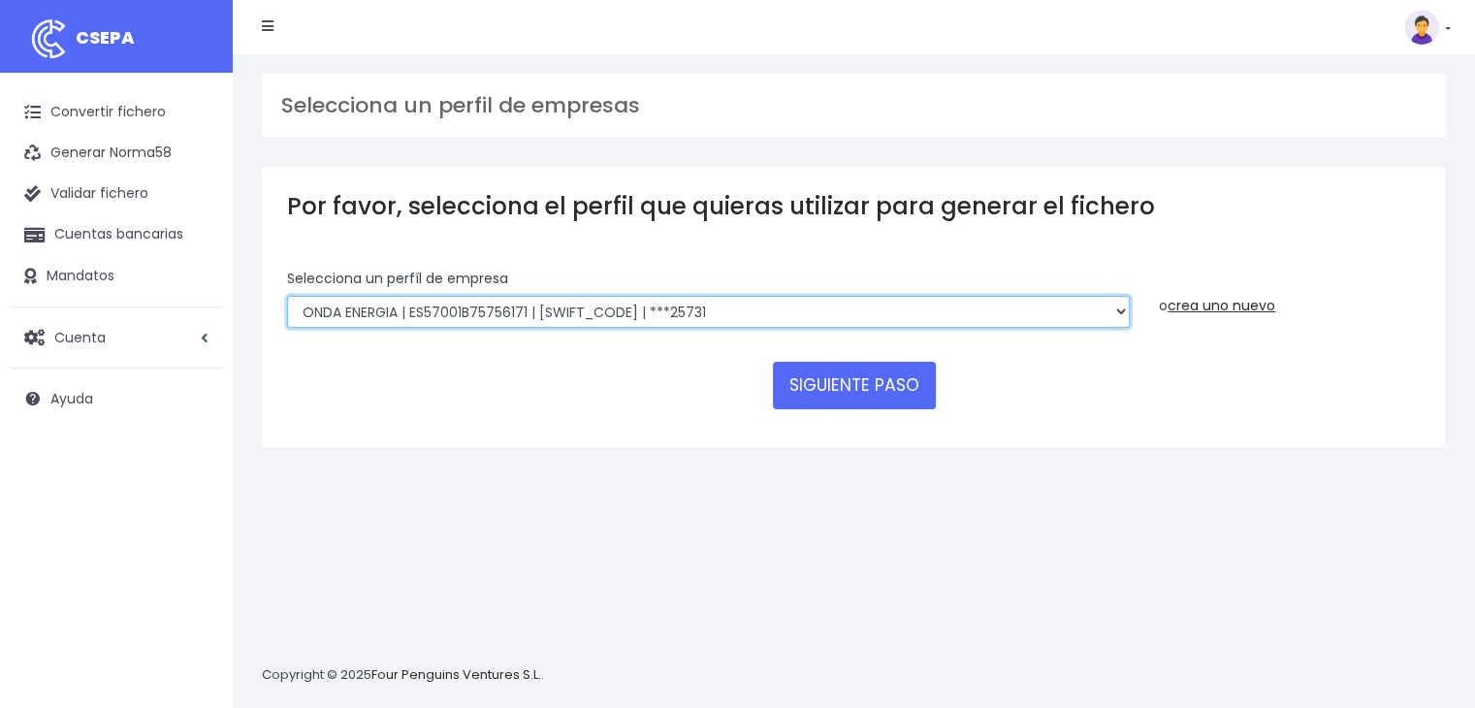
click at [875, 307] on select "ONDA ENERGIA | ES83001B56554553 | [SWIFT_CODE] | ***23827 AICAVE | ES18001B1973…" at bounding box center [708, 312] width 842 height 33
select select "2661"
click at [287, 296] on select "ONDA ENERGIA | ES83001B56554553 | [SWIFT_CODE] | ***23827 AICAVE | ES18001B1973…" at bounding box center [708, 312] width 842 height 33
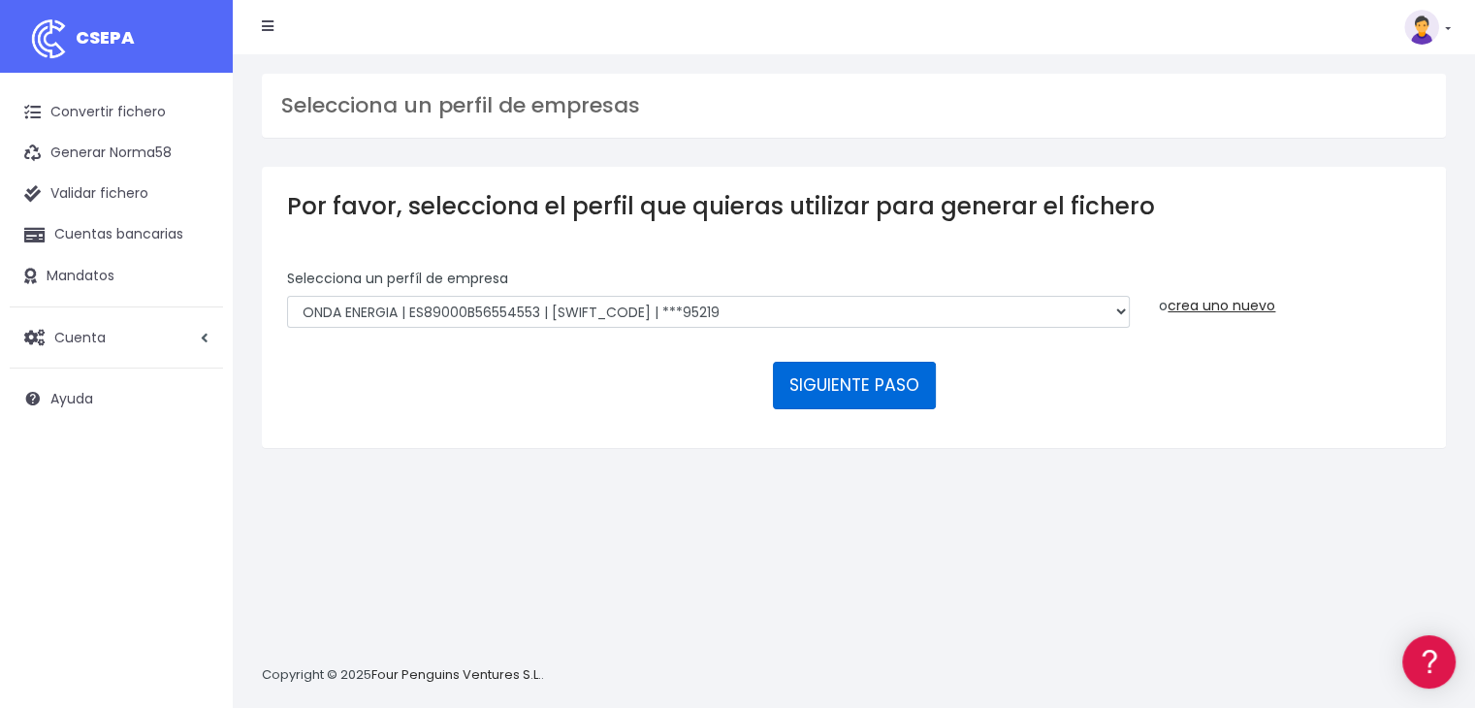
click at [846, 383] on button "SIGUIENTE PASO" at bounding box center [854, 385] width 163 height 47
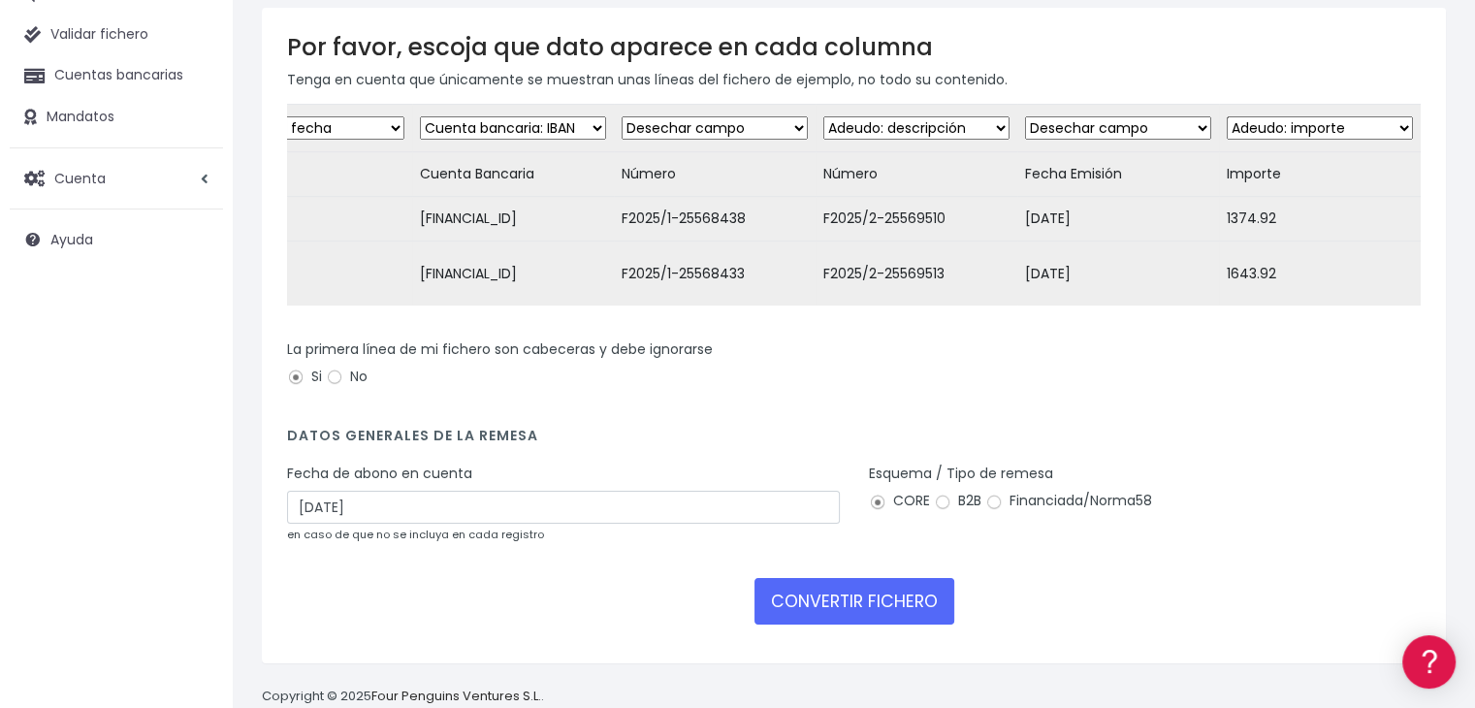
scroll to position [194, 0]
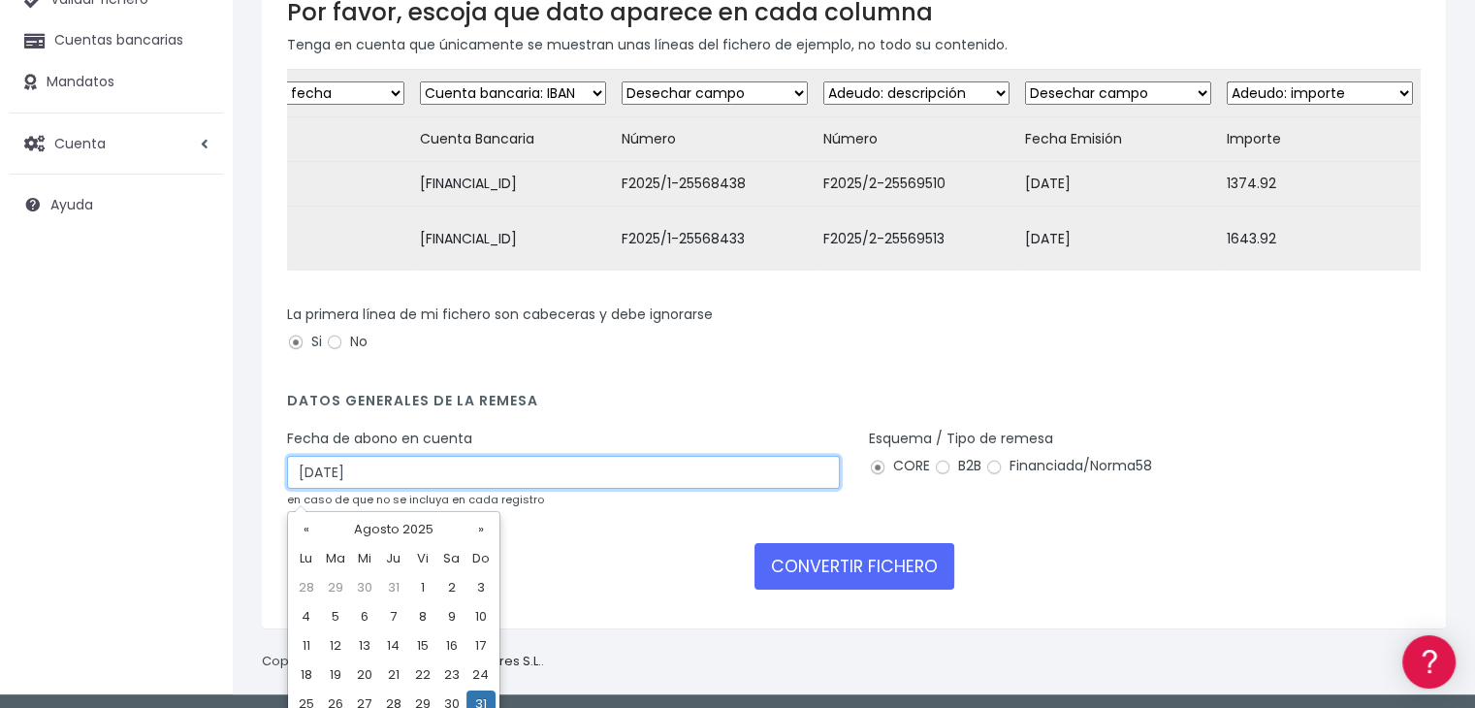
click at [760, 479] on input "31/08/2025" at bounding box center [563, 472] width 553 height 33
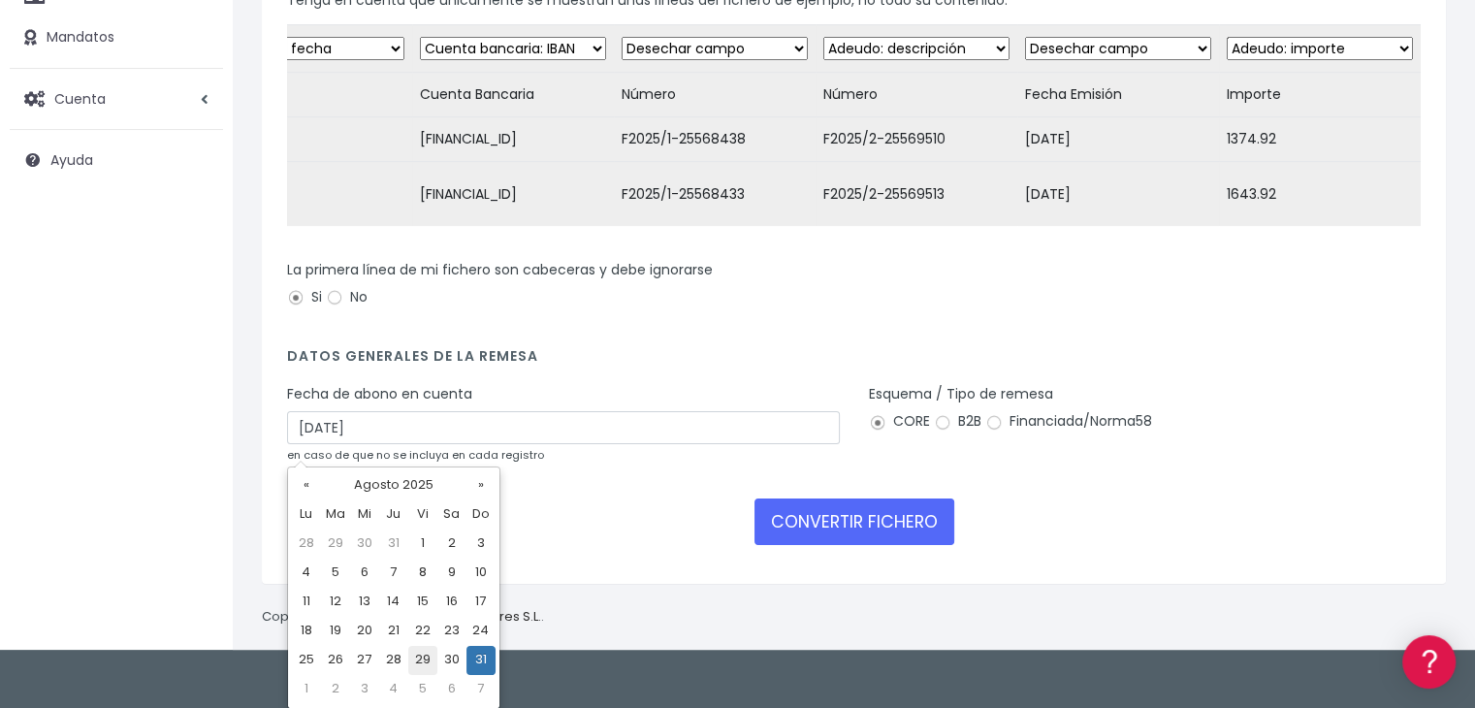
click at [422, 660] on td "29" at bounding box center [422, 660] width 29 height 29
type input "29/08/2025"
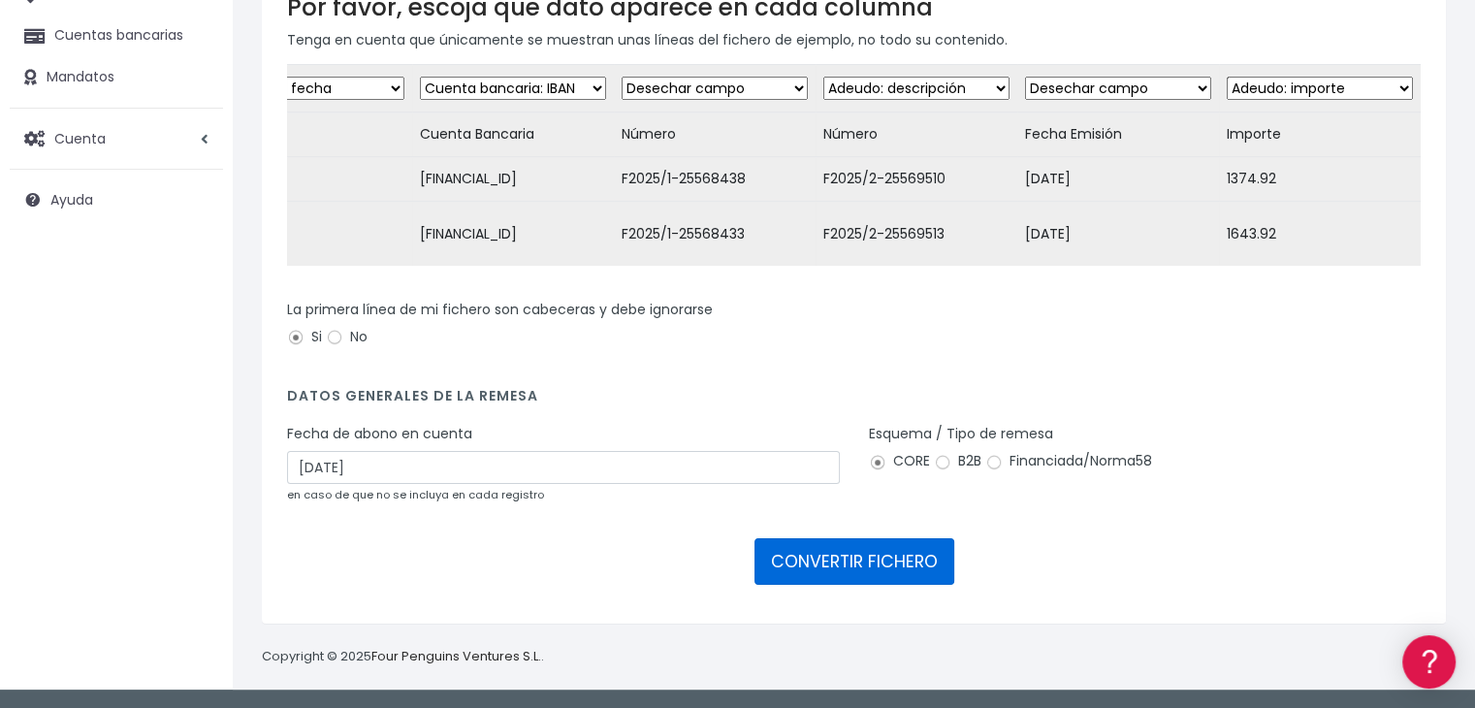
click at [881, 566] on button "CONVERTIR FICHERO" at bounding box center [854, 561] width 200 height 47
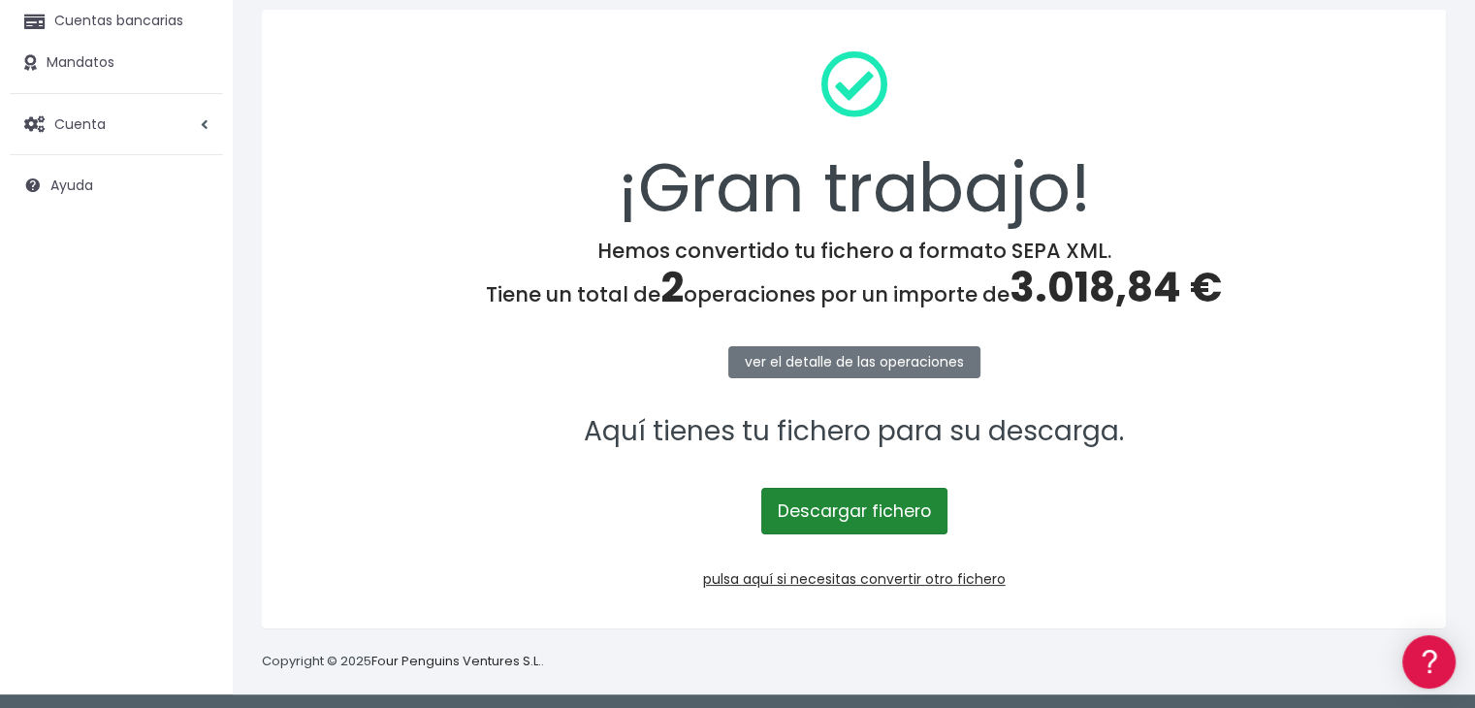
scroll to position [217, 0]
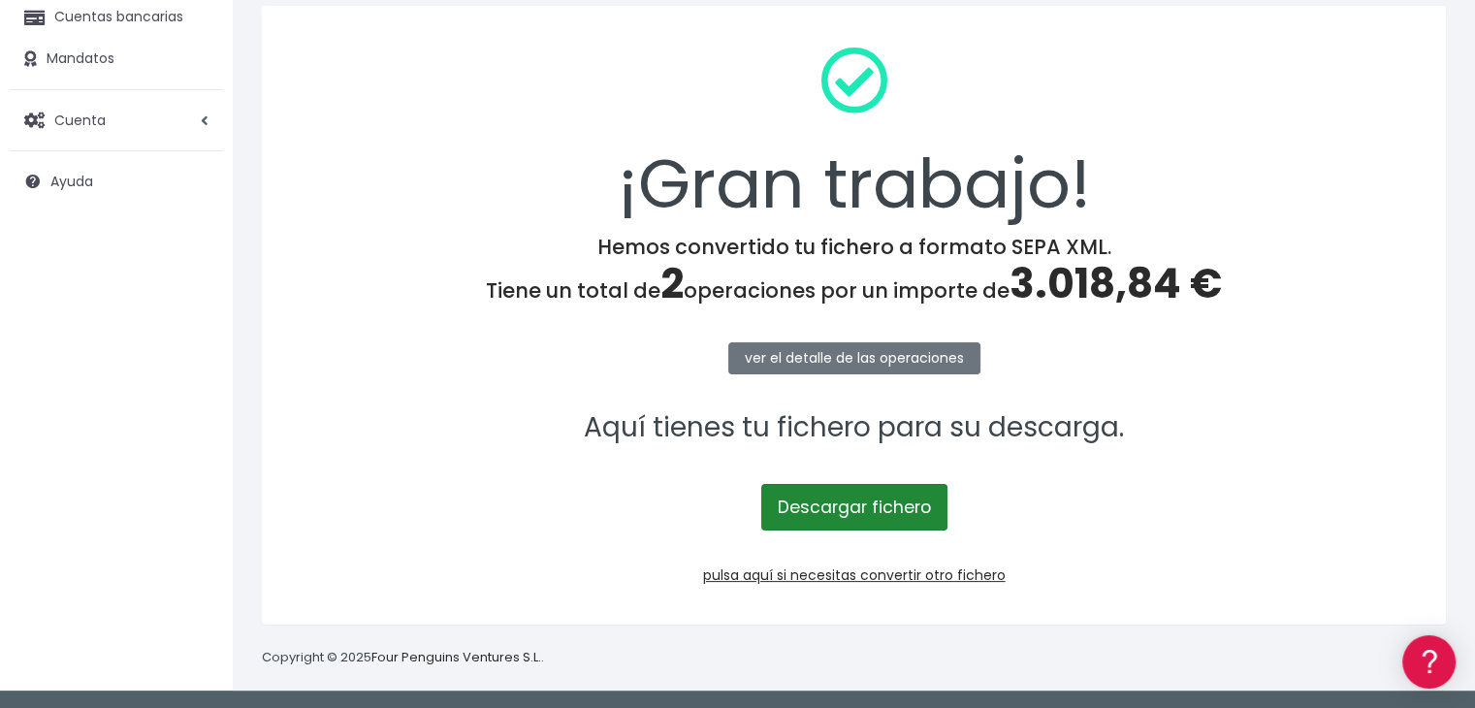
click at [871, 505] on link "Descargar fichero" at bounding box center [854, 507] width 186 height 47
click at [841, 497] on link "Descargar fichero" at bounding box center [854, 507] width 186 height 47
